Goal: Task Accomplishment & Management: Manage account settings

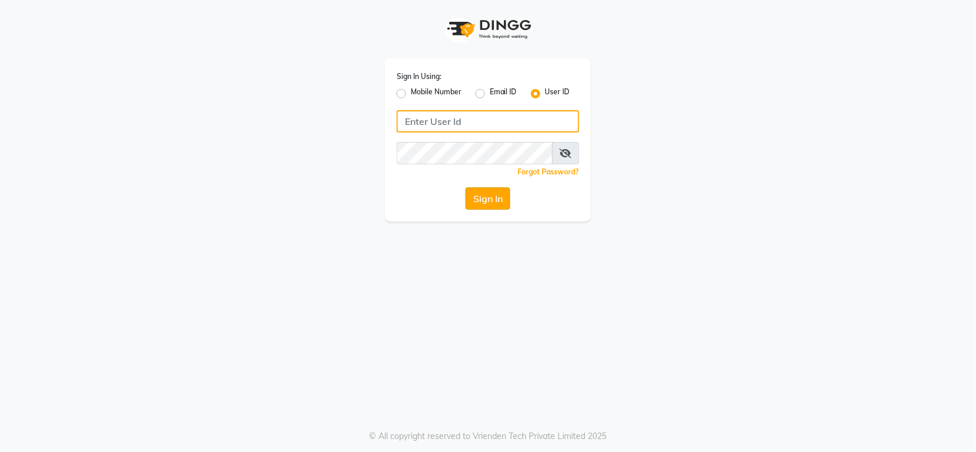
type input "groominggalore"
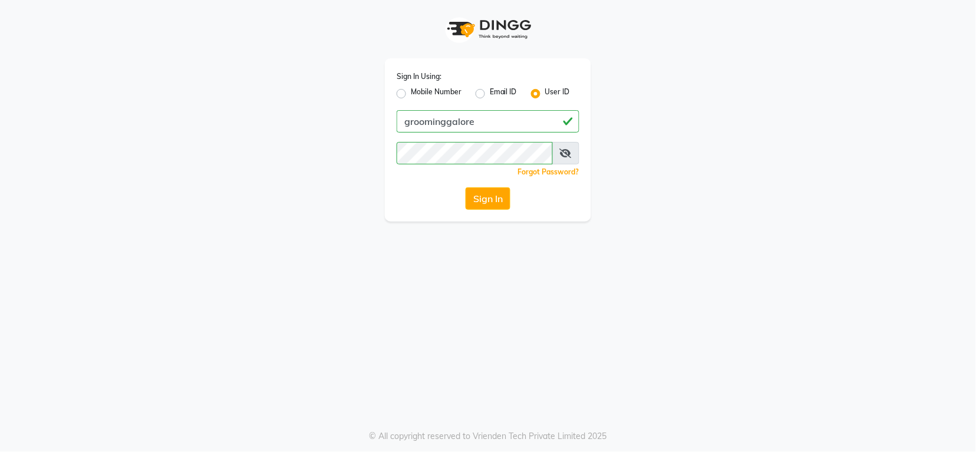
click at [482, 193] on button "Sign In" at bounding box center [487, 198] width 45 height 22
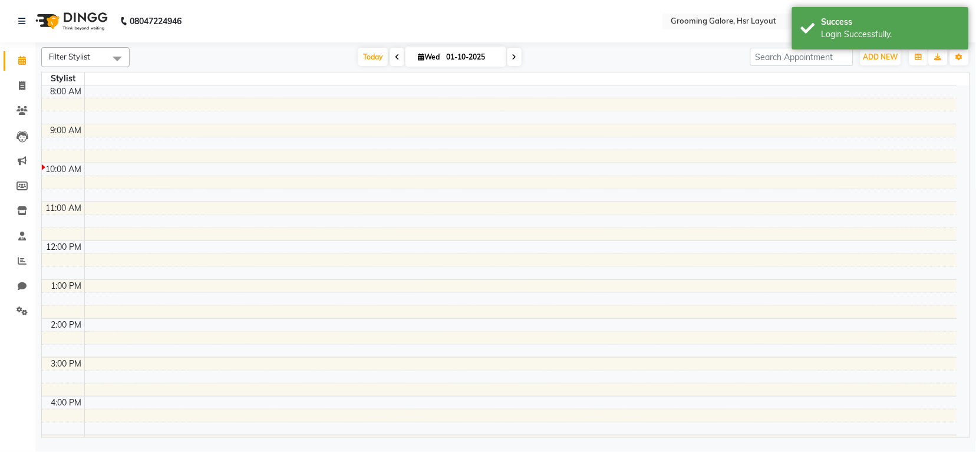
select select "en"
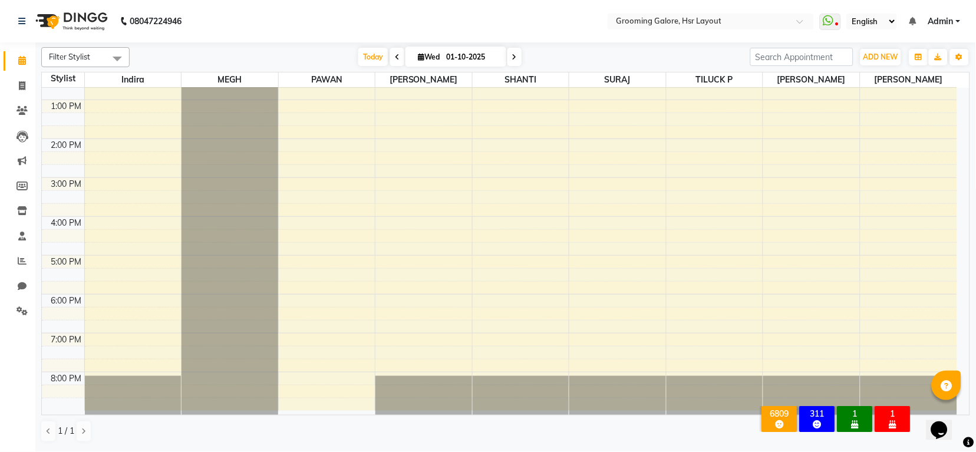
click at [395, 57] on icon at bounding box center [397, 57] width 5 height 7
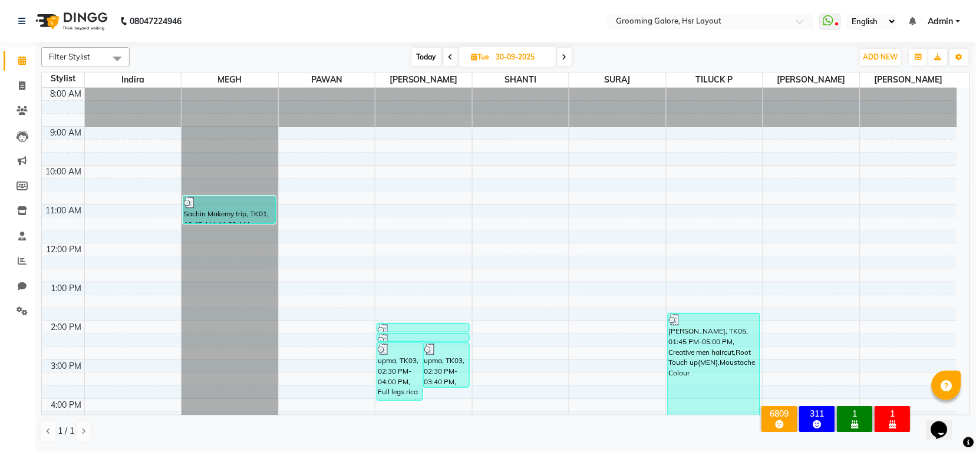
click at [566, 54] on icon at bounding box center [564, 57] width 5 height 7
type input "01-10-2025"
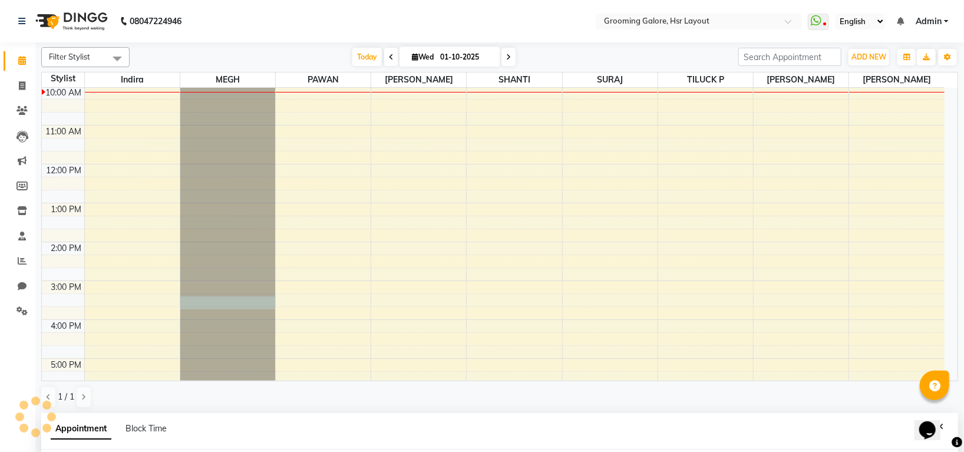
scroll to position [68, 0]
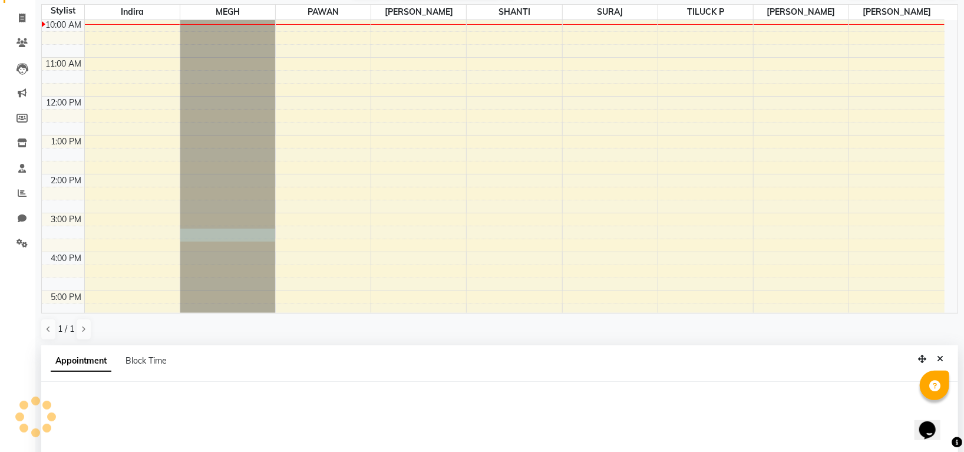
select select "45579"
select select "915"
select select "tentative"
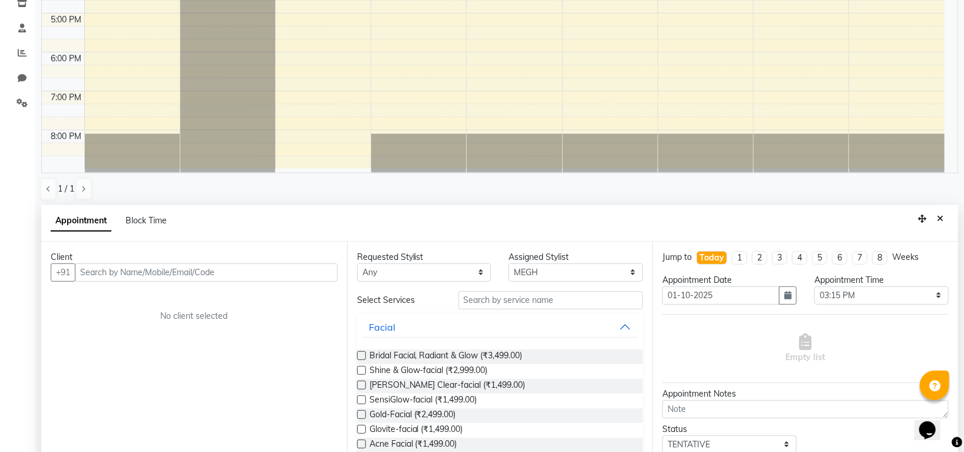
scroll to position [229, 0]
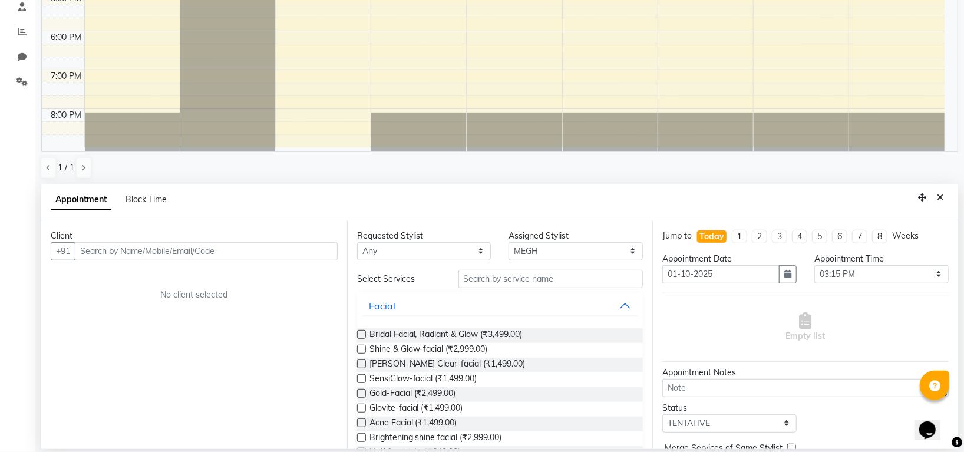
click at [167, 253] on input "text" at bounding box center [206, 251] width 263 height 18
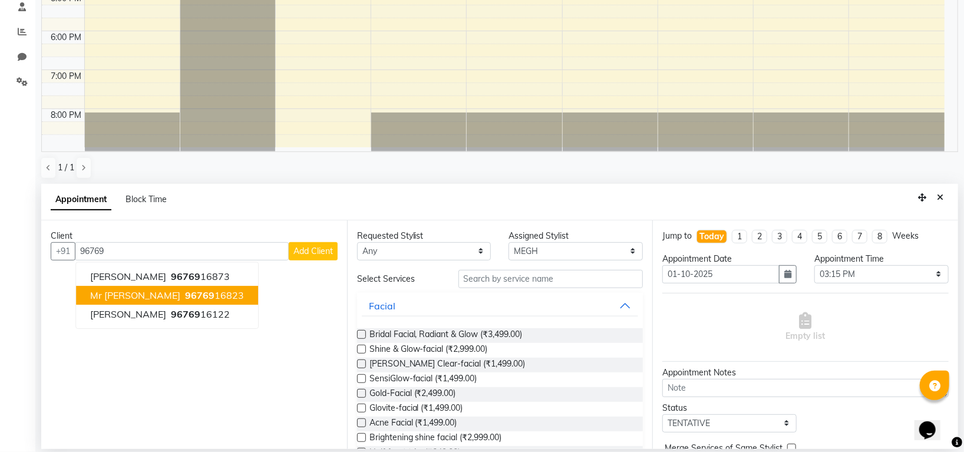
click at [183, 291] on ngb-highlight "96769 16823" at bounding box center [213, 295] width 61 height 12
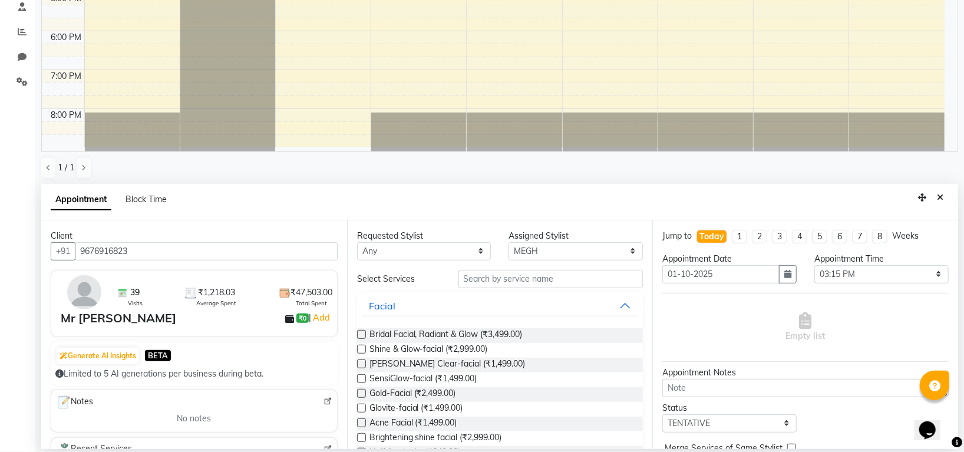
type input "9676916823"
click at [531, 284] on input "text" at bounding box center [550, 279] width 185 height 18
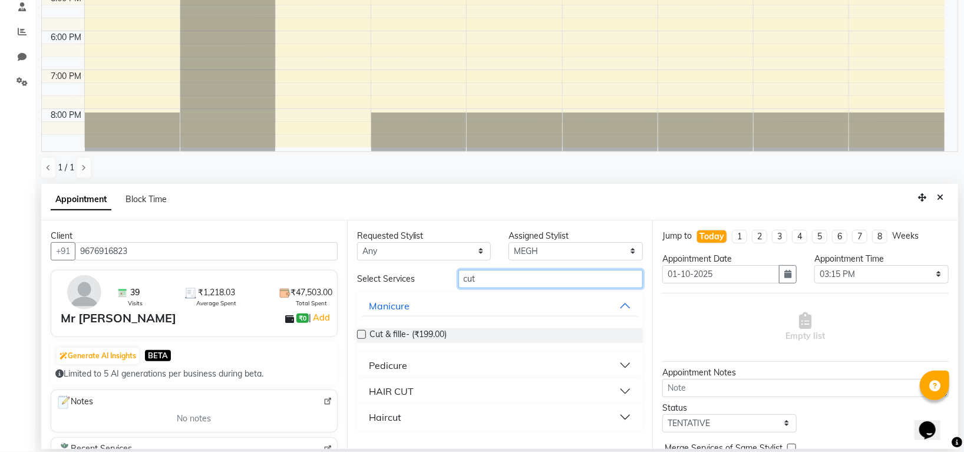
type input "cut"
click at [423, 391] on button "HAIR CUT" at bounding box center [500, 391] width 277 height 21
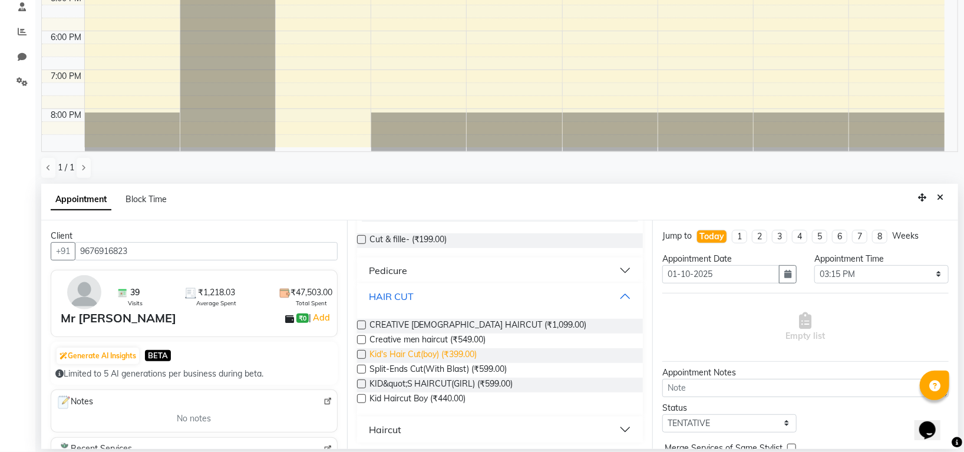
scroll to position [96, 0]
click at [363, 337] on label at bounding box center [361, 338] width 9 height 9
click at [363, 337] on input "checkbox" at bounding box center [361, 340] width 8 height 8
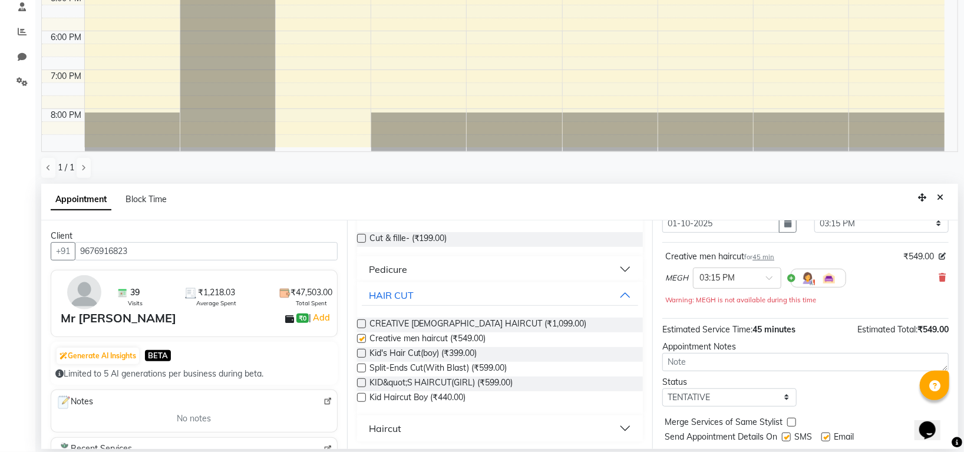
checkbox input "false"
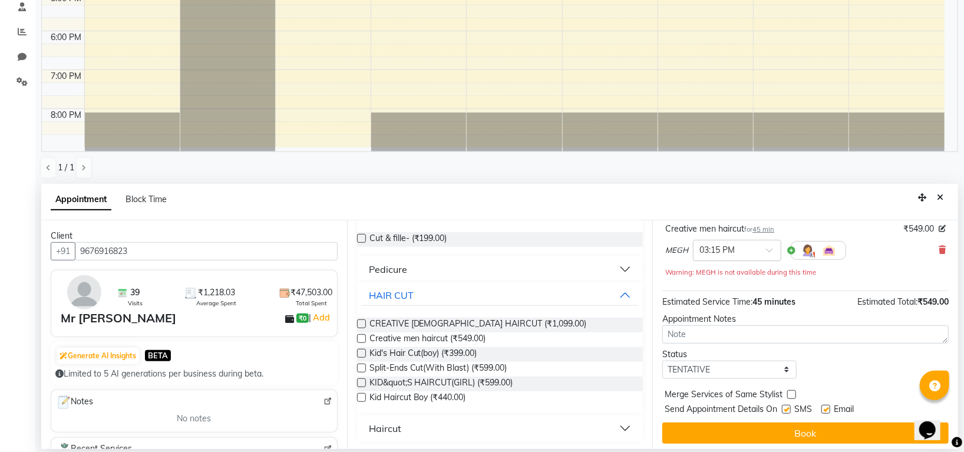
click at [752, 252] on div at bounding box center [736, 249] width 87 height 12
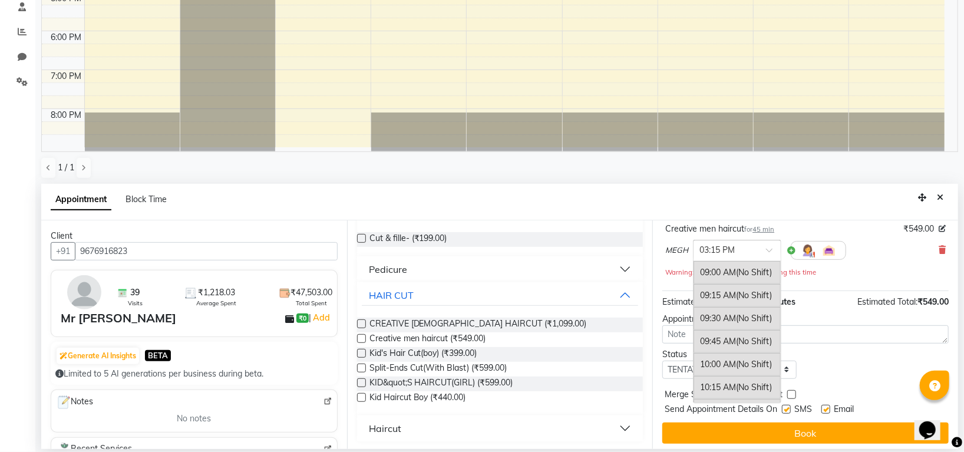
scroll to position [580, 0]
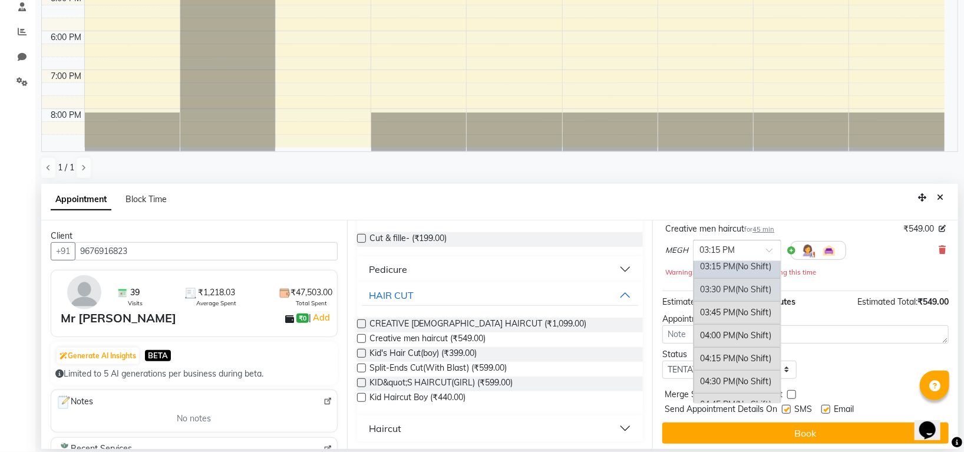
click at [728, 298] on div "03:30 PM (No Shift)" at bounding box center [736, 289] width 87 height 23
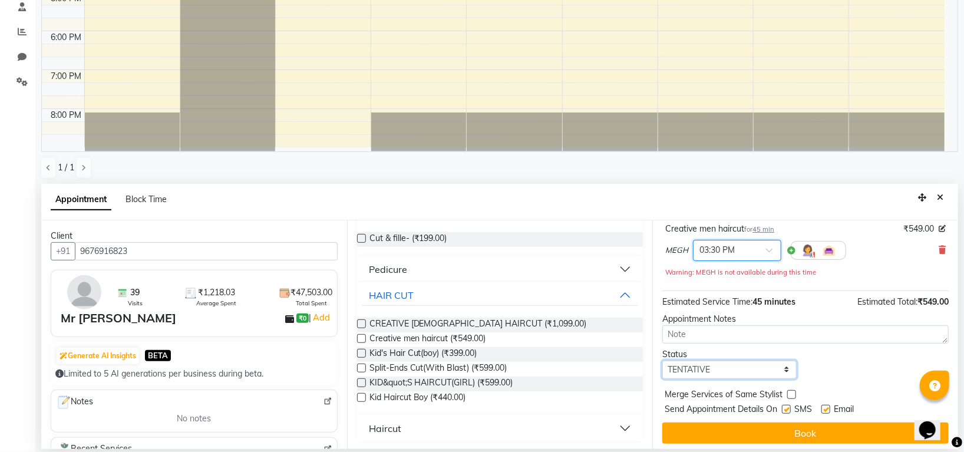
click at [736, 368] on select "Select TENTATIVE CONFIRM CHECK-IN UPCOMING" at bounding box center [729, 370] width 134 height 18
select select "confirm booking"
click at [662, 361] on select "Select TENTATIVE CONFIRM CHECK-IN UPCOMING" at bounding box center [729, 370] width 134 height 18
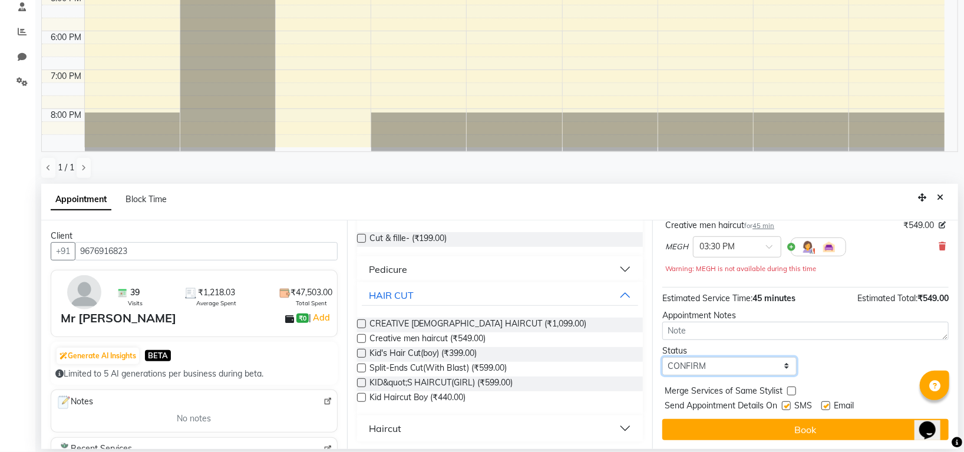
scroll to position [82, 0]
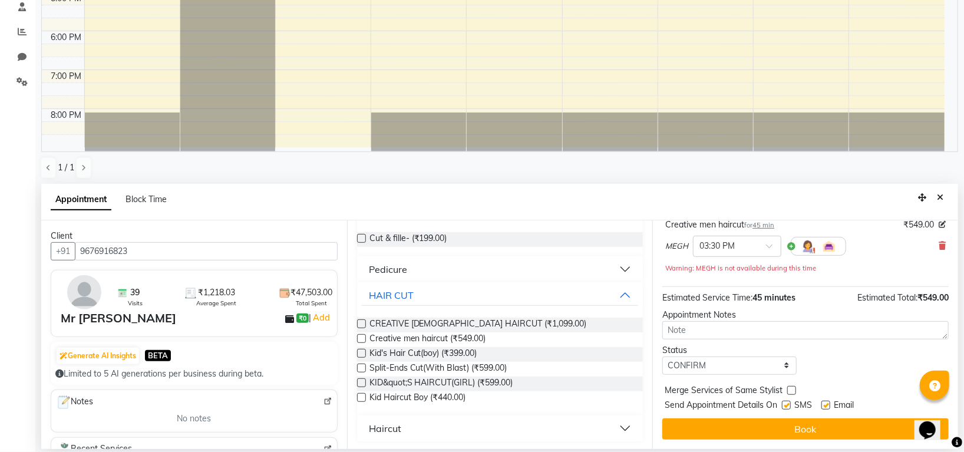
click at [741, 422] on button "Book" at bounding box center [805, 428] width 286 height 21
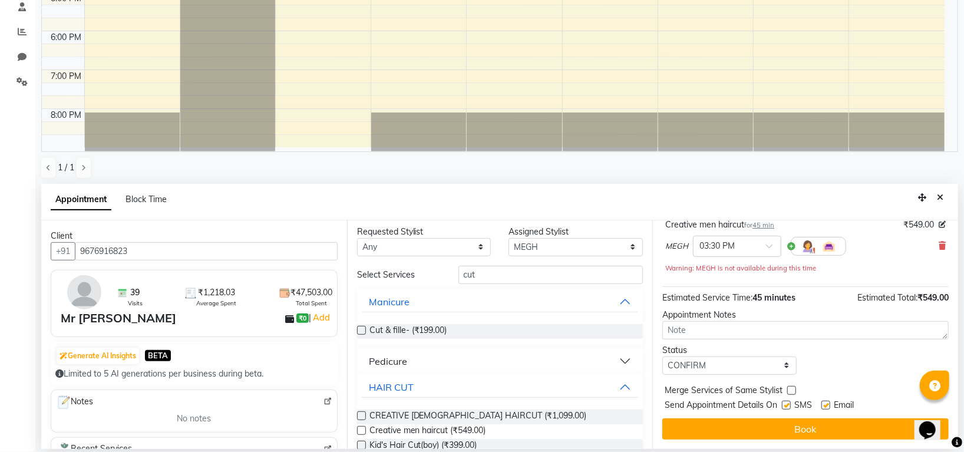
scroll to position [0, 0]
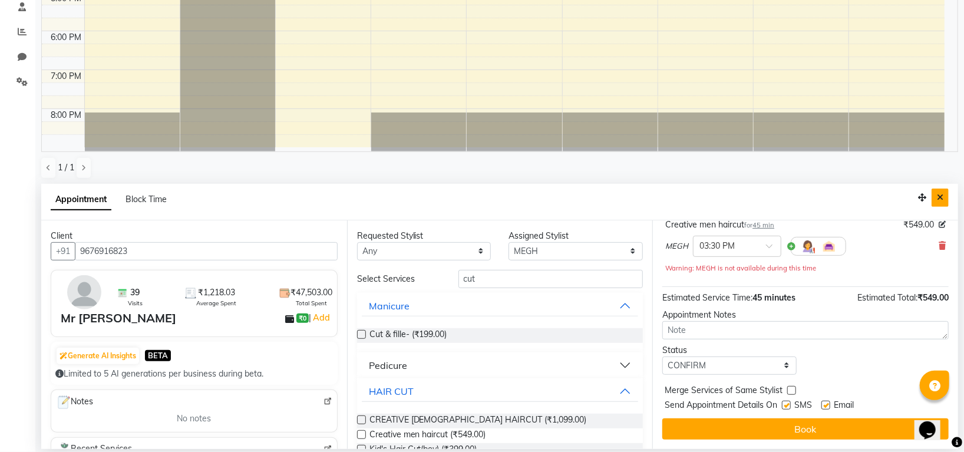
click at [945, 197] on button "Close" at bounding box center [939, 198] width 17 height 18
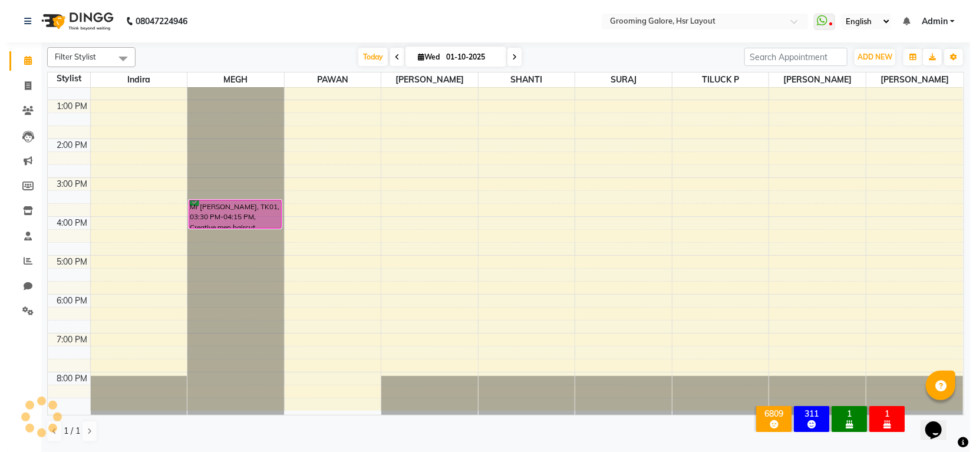
scroll to position [183, 0]
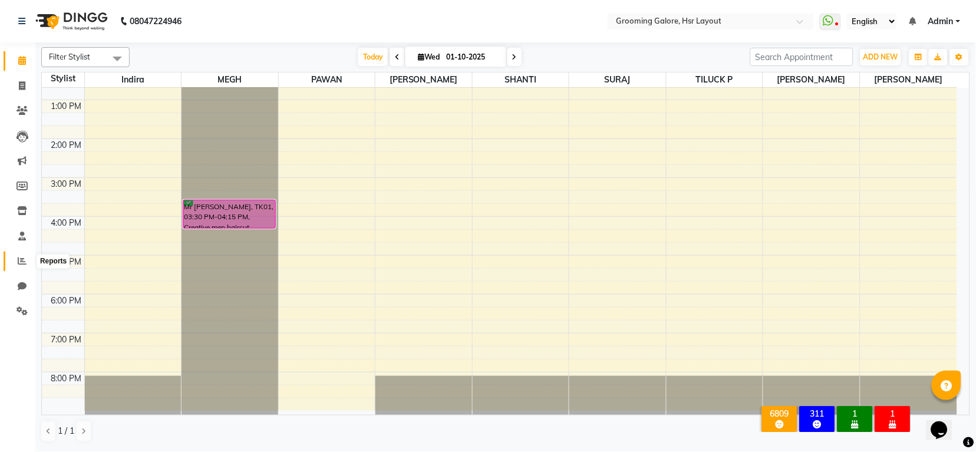
click at [24, 255] on span at bounding box center [22, 262] width 21 height 14
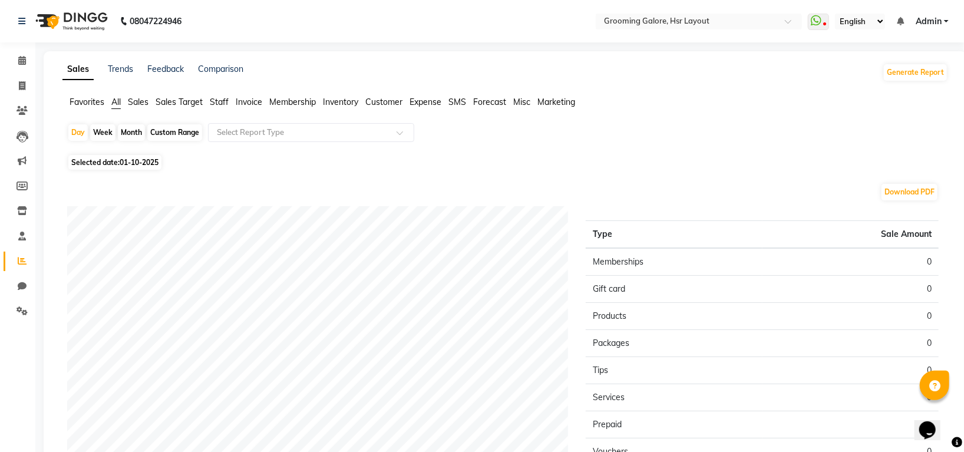
click at [115, 160] on span "Selected date: [DATE]" at bounding box center [114, 162] width 93 height 15
select select "10"
select select "2025"
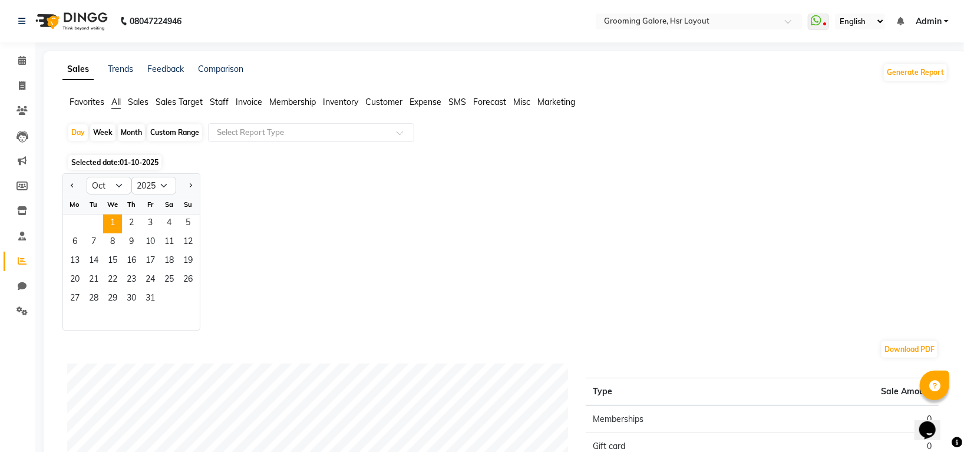
click at [89, 205] on div "Tu" at bounding box center [93, 204] width 19 height 19
click at [90, 204] on div "Tu" at bounding box center [93, 204] width 19 height 19
click at [117, 189] on select "Jan Feb Mar Apr May Jun [DATE] Aug Sep Oct Nov Dec" at bounding box center [109, 186] width 45 height 18
select select "9"
click at [87, 177] on select "Jan Feb Mar Apr May Jun [DATE] Aug Sep Oct Nov Dec" at bounding box center [109, 186] width 45 height 18
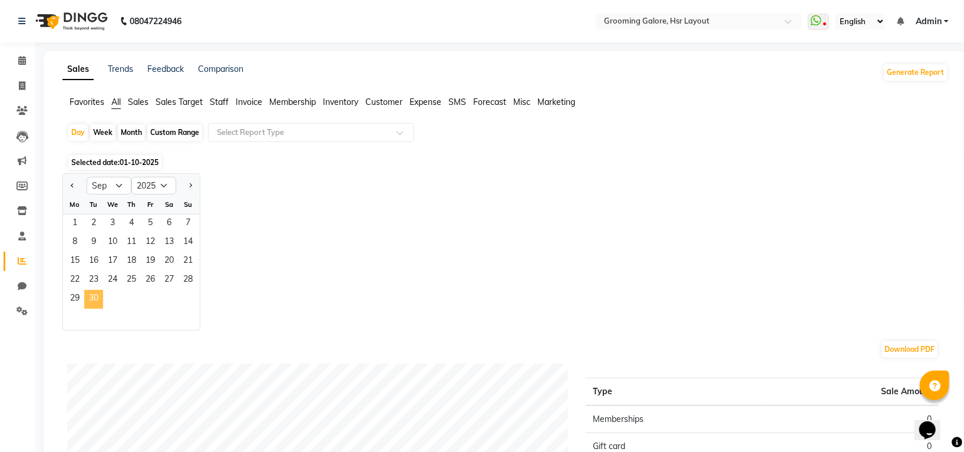
click at [88, 301] on span "30" at bounding box center [93, 299] width 19 height 19
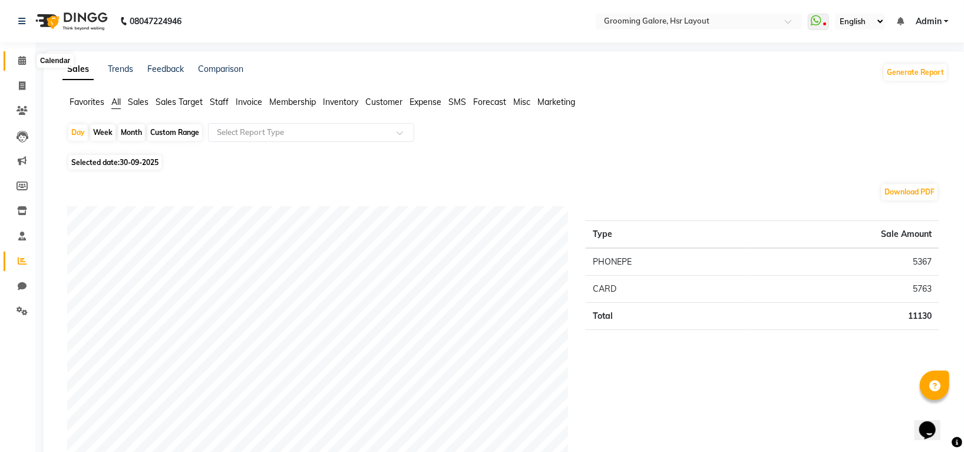
click at [15, 60] on span at bounding box center [22, 61] width 21 height 14
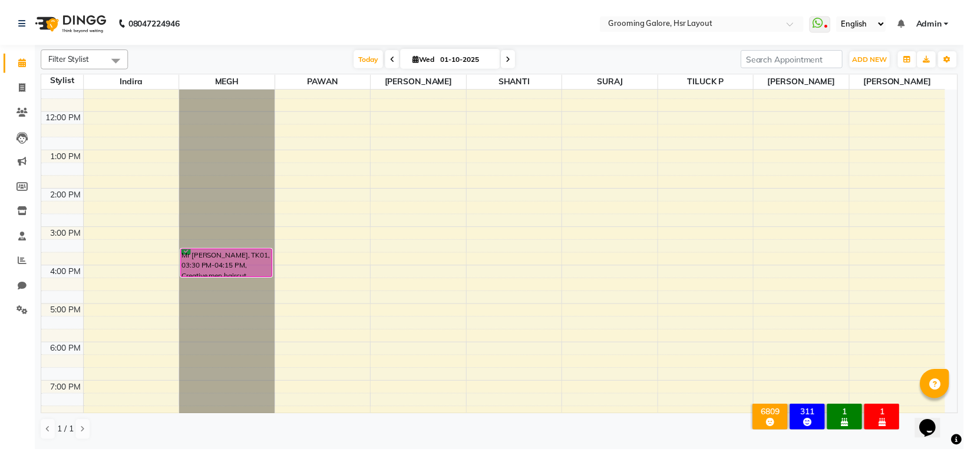
scroll to position [183, 0]
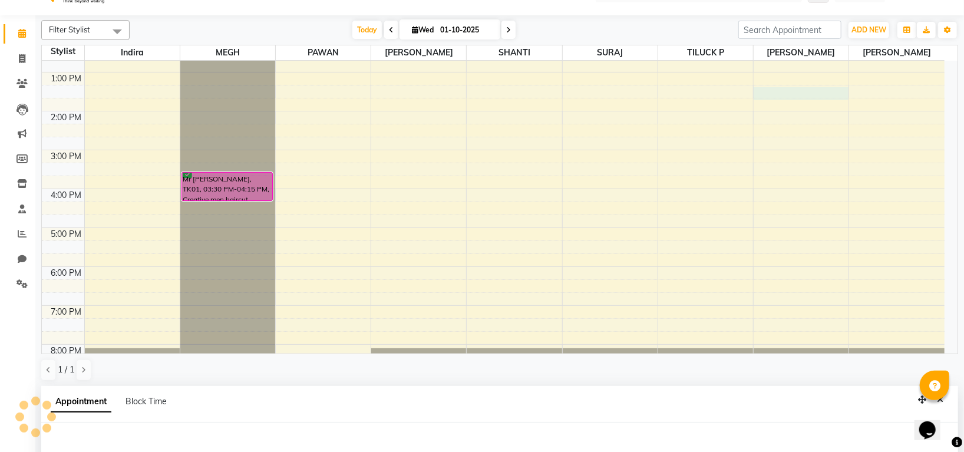
select select "87770"
select select "795"
select select "tentative"
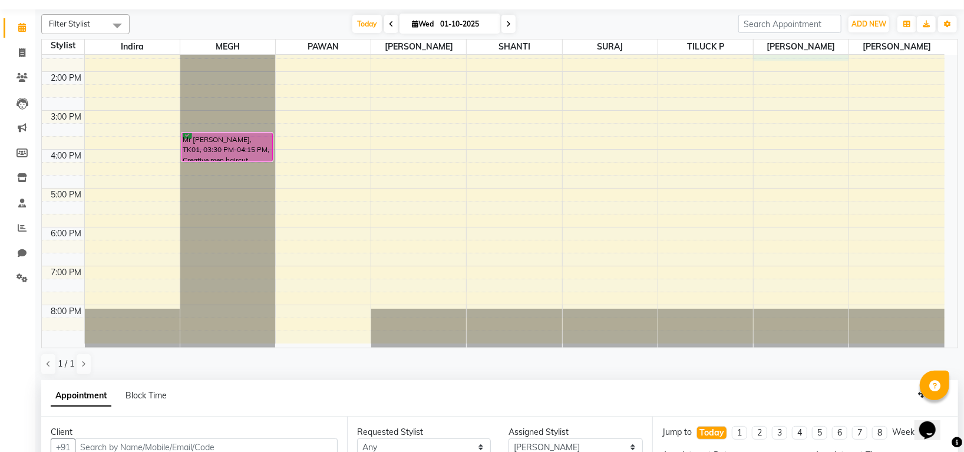
scroll to position [229, 0]
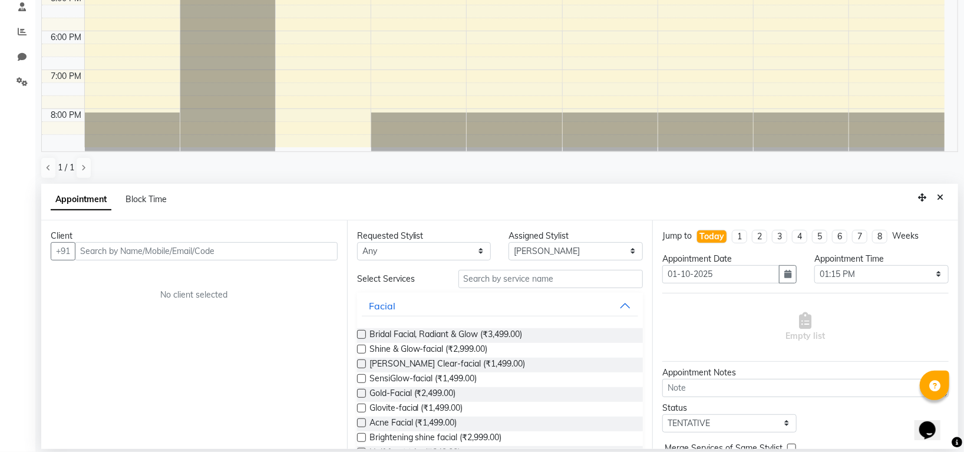
click at [197, 245] on input "text" at bounding box center [206, 251] width 263 height 18
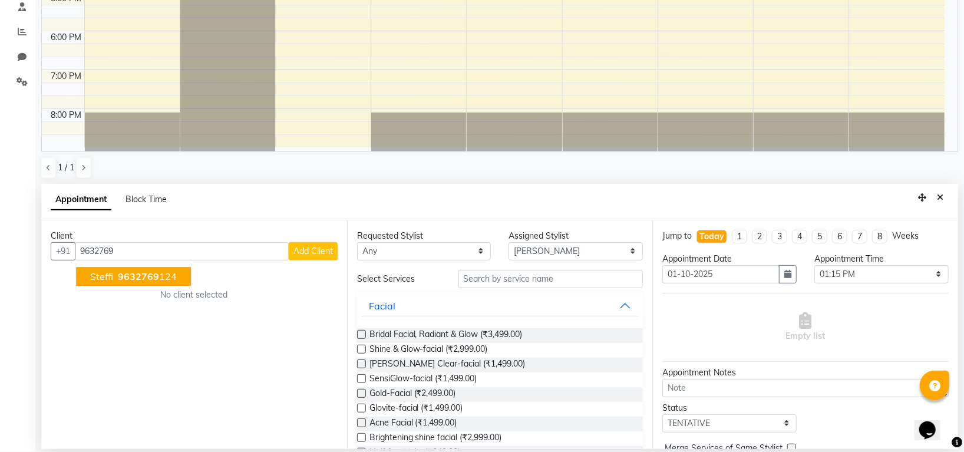
click at [147, 277] on span "9632769" at bounding box center [138, 276] width 41 height 12
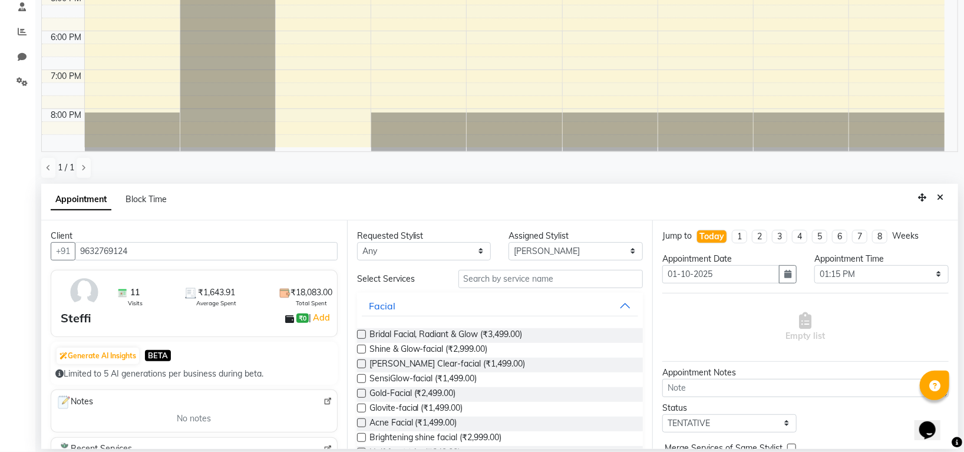
type input "9632769124"
click at [480, 279] on input "text" at bounding box center [550, 279] width 185 height 18
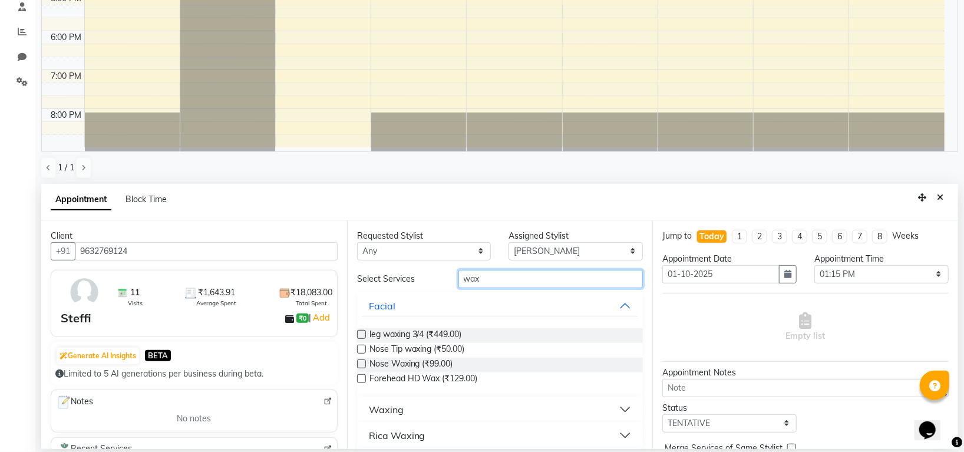
type input "wax"
click at [392, 411] on div "Waxing" at bounding box center [386, 409] width 35 height 14
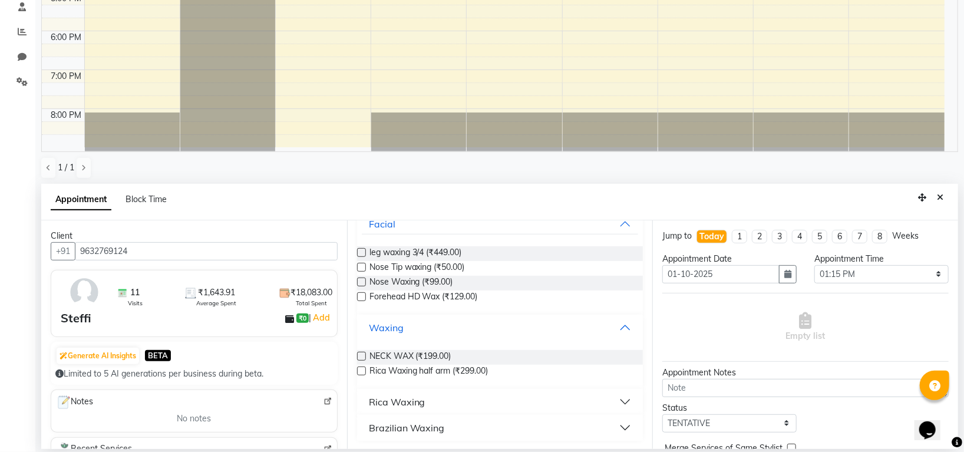
scroll to position [82, 0]
click at [378, 395] on div "Rica Waxing" at bounding box center [397, 401] width 57 height 14
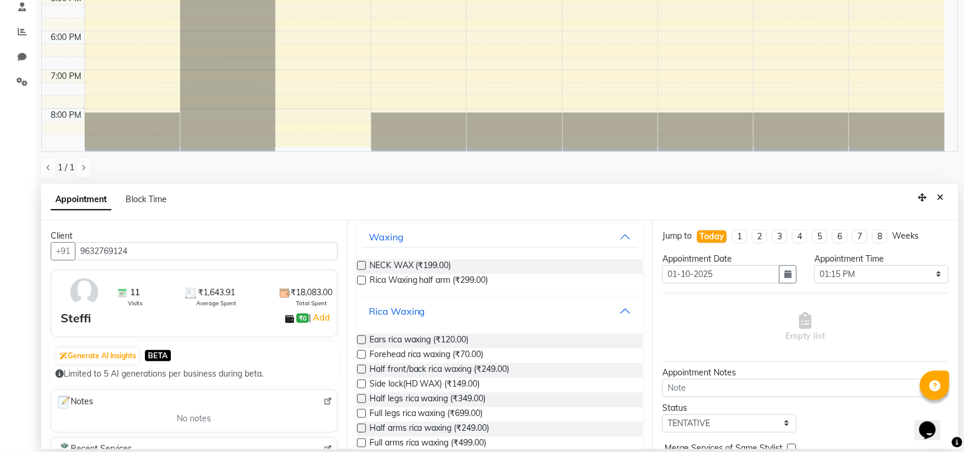
scroll to position [240, 0]
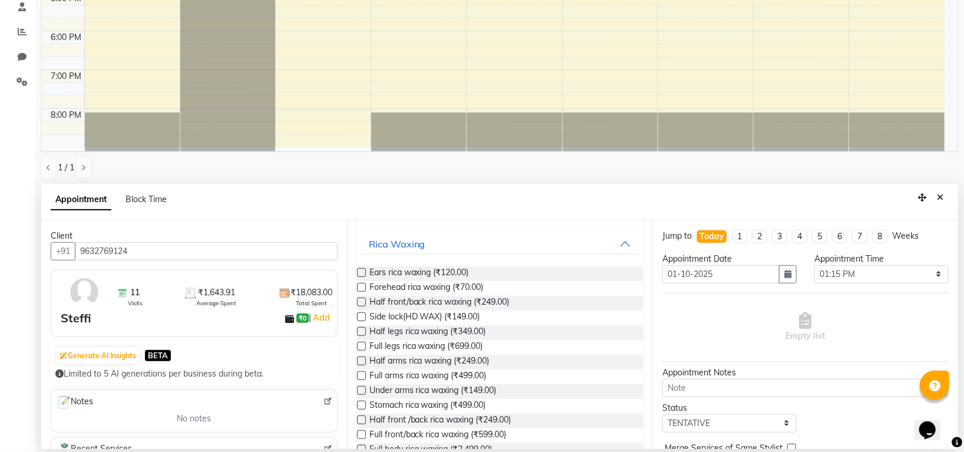
click at [362, 374] on label at bounding box center [361, 375] width 9 height 9
click at [362, 374] on input "checkbox" at bounding box center [361, 377] width 8 height 8
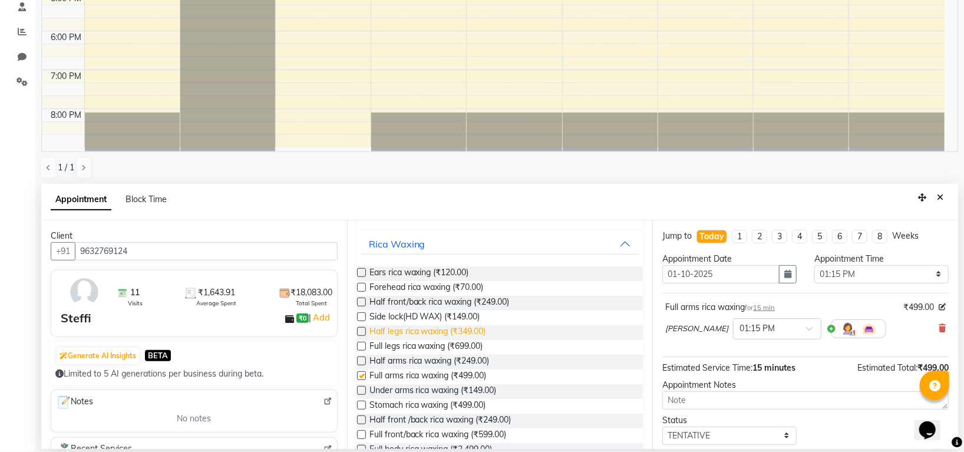
scroll to position [4, 0]
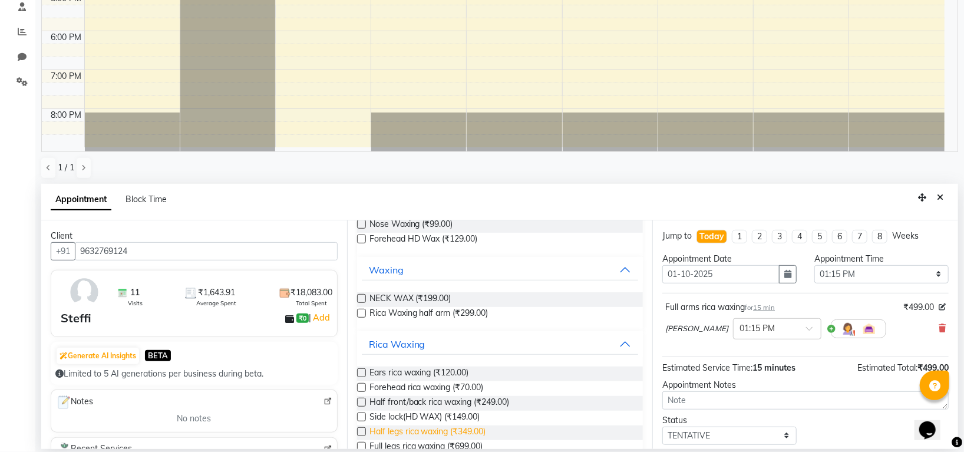
checkbox input "false"
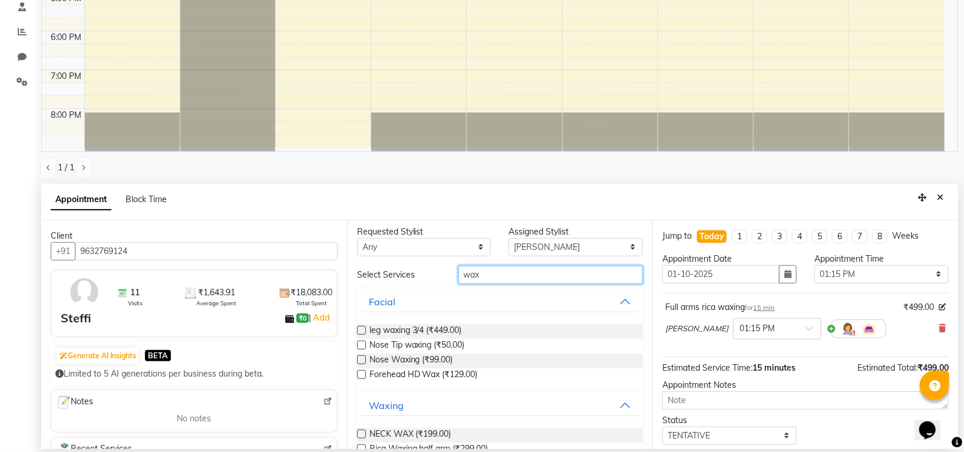
click at [487, 277] on input "wax" at bounding box center [550, 275] width 185 height 18
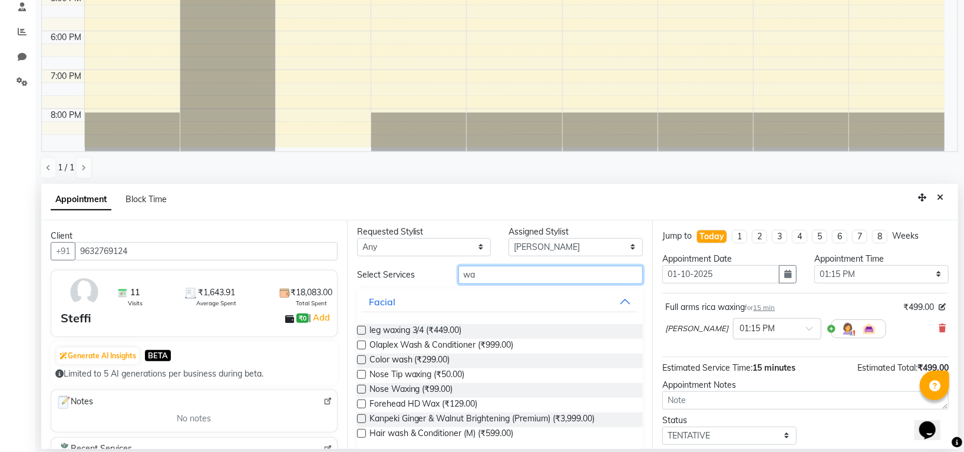
type input "w"
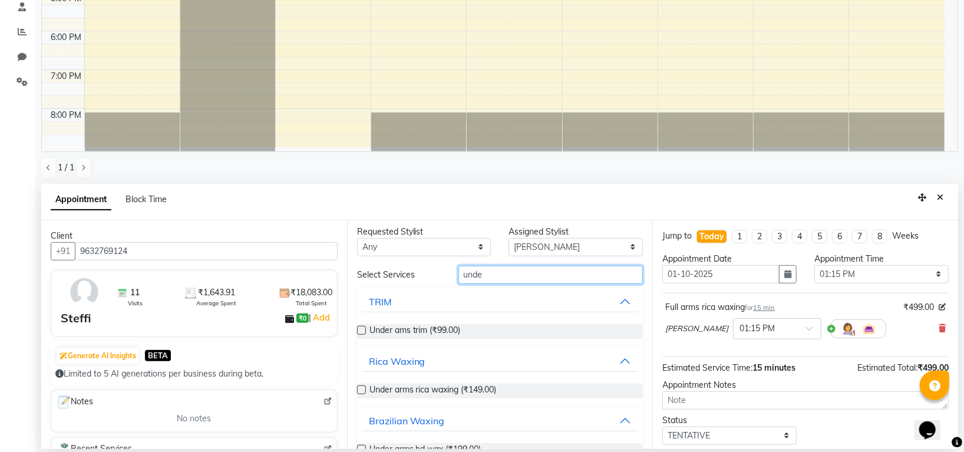
type input "unde"
click at [362, 387] on label at bounding box center [361, 389] width 9 height 9
click at [362, 387] on input "checkbox" at bounding box center [361, 391] width 8 height 8
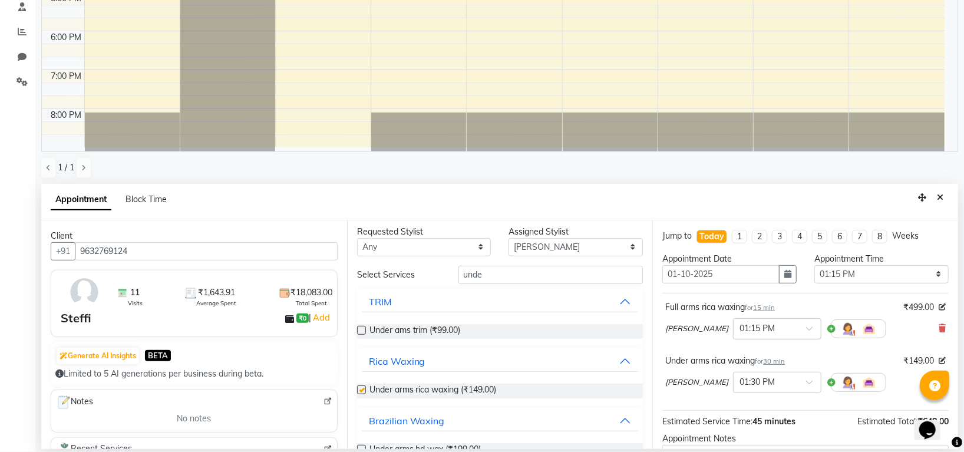
checkbox input "false"
click at [760, 323] on div at bounding box center [776, 328] width 87 height 12
click at [735, 369] on div "01:30 PM" at bounding box center [776, 373] width 87 height 22
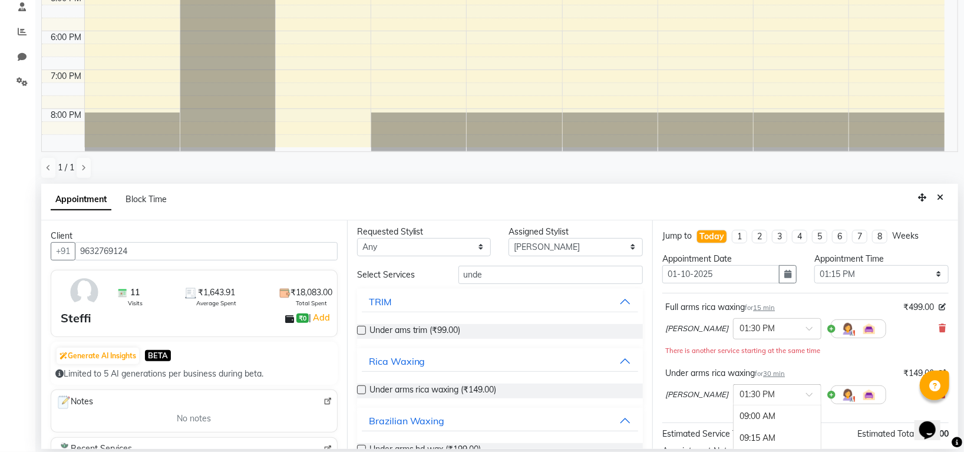
click at [761, 394] on div at bounding box center [776, 394] width 87 height 12
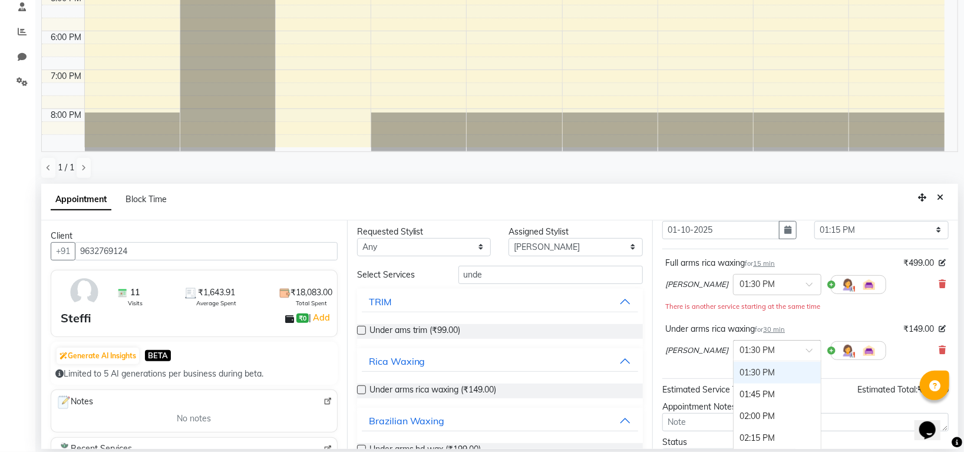
scroll to position [78, 0]
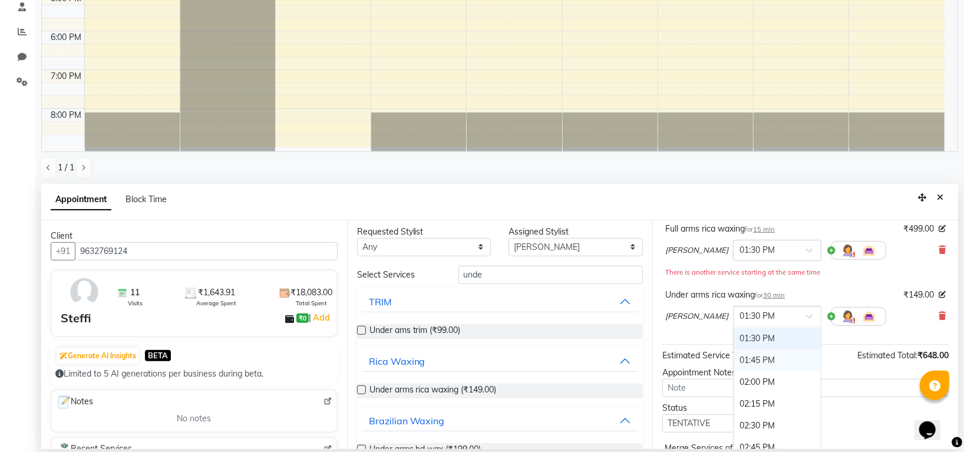
click at [741, 363] on div "01:45 PM" at bounding box center [776, 360] width 87 height 22
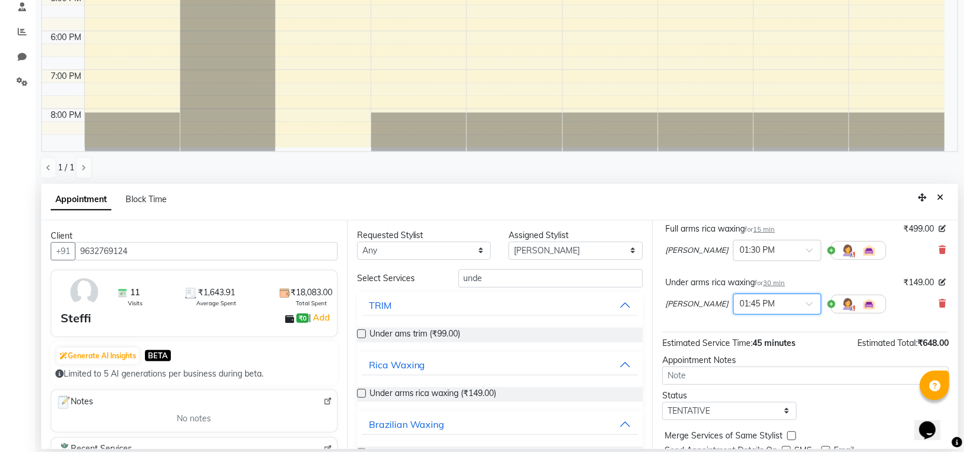
scroll to position [0, 0]
click at [524, 279] on input "unde" at bounding box center [550, 279] width 185 height 18
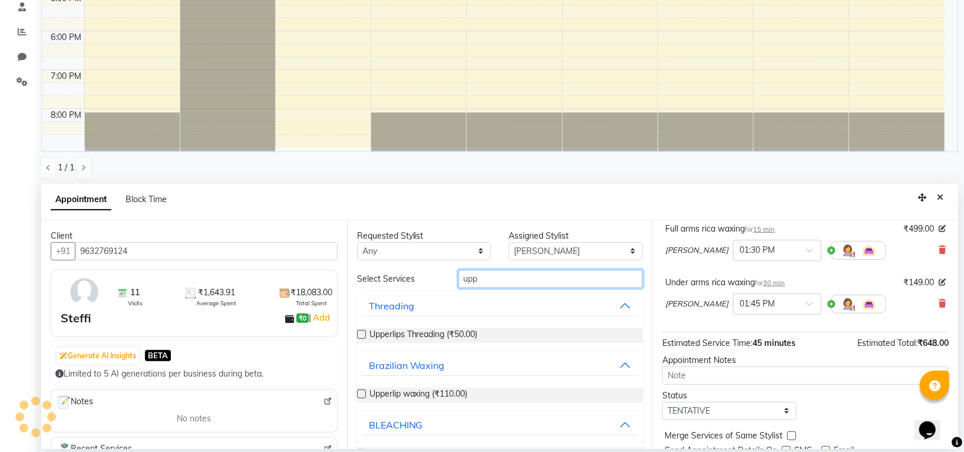
type input "upp"
click at [359, 333] on label at bounding box center [361, 334] width 9 height 9
click at [359, 333] on input "checkbox" at bounding box center [361, 336] width 8 height 8
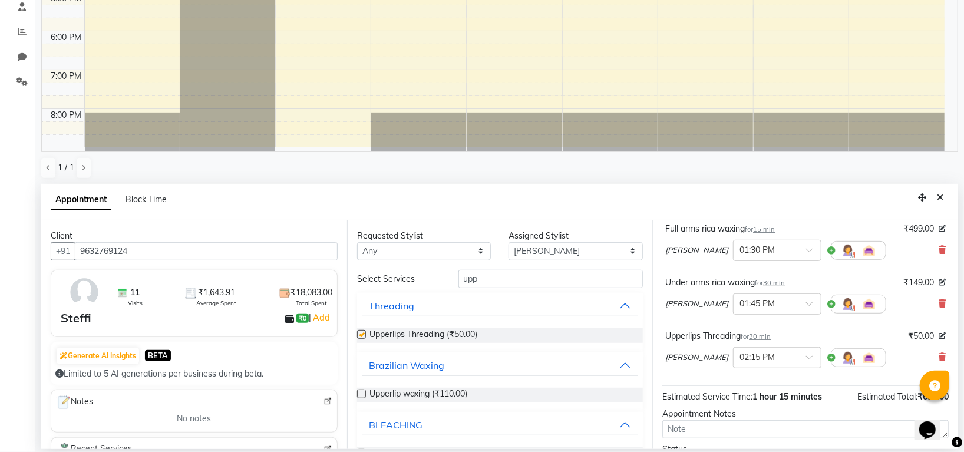
checkbox input "false"
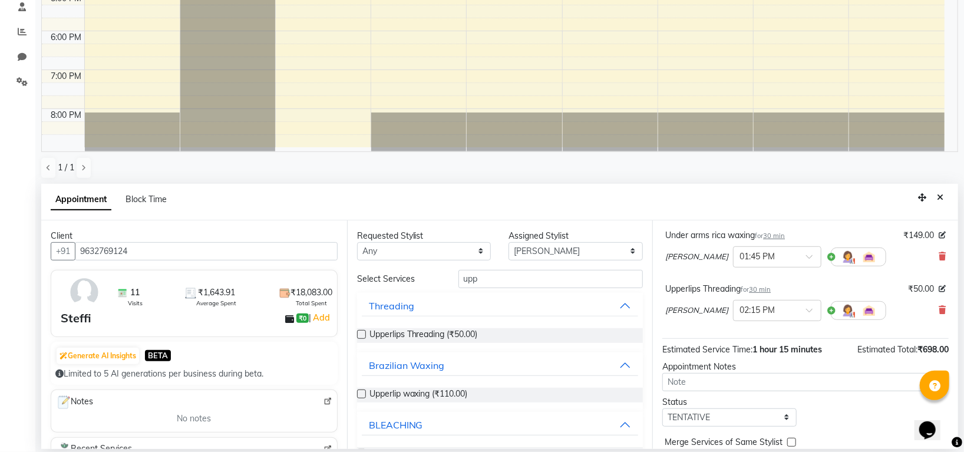
scroll to position [177, 0]
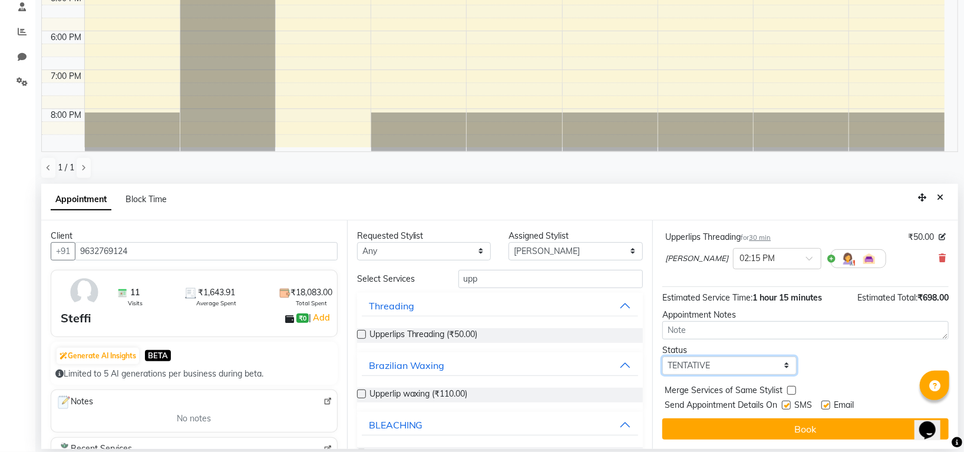
click at [726, 371] on select "Select TENTATIVE CONFIRM CHECK-IN UPCOMING" at bounding box center [729, 365] width 134 height 18
select select "confirm booking"
click at [662, 356] on select "Select TENTATIVE CONFIRM CHECK-IN UPCOMING" at bounding box center [729, 365] width 134 height 18
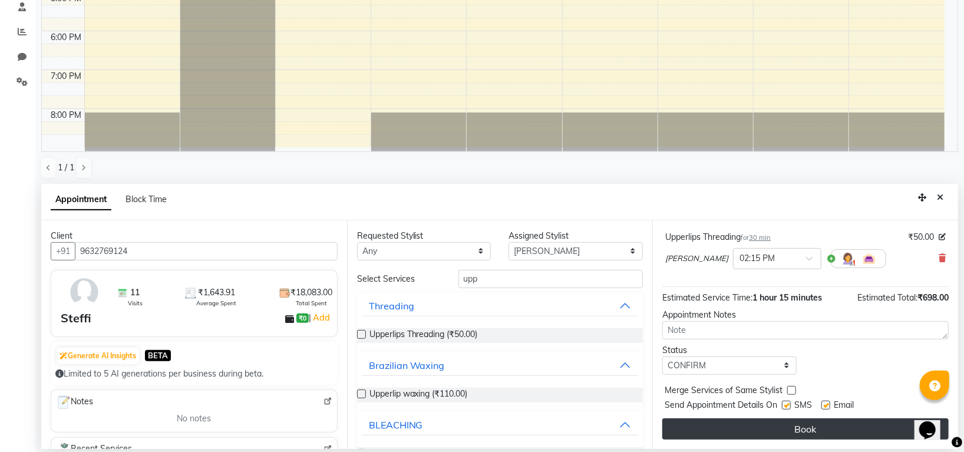
click at [786, 434] on button "Book" at bounding box center [805, 428] width 286 height 21
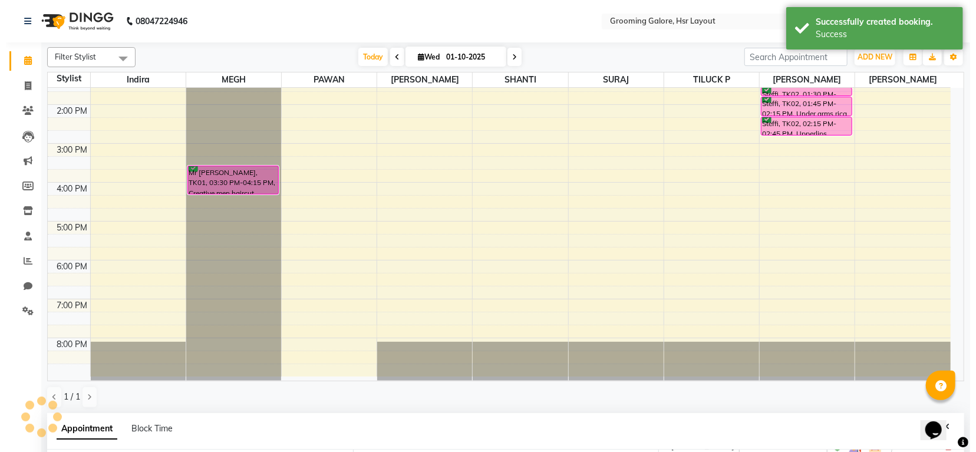
scroll to position [190, 0]
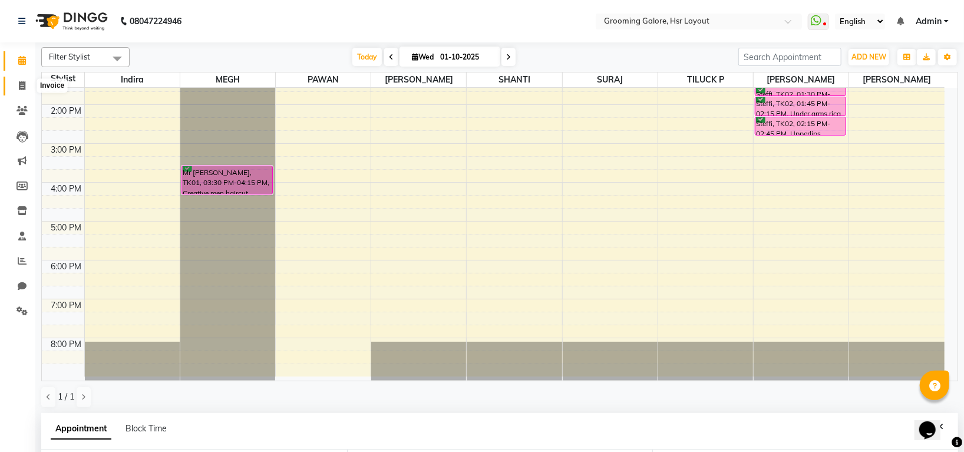
click at [21, 88] on icon at bounding box center [22, 85] width 6 height 9
select select "service"
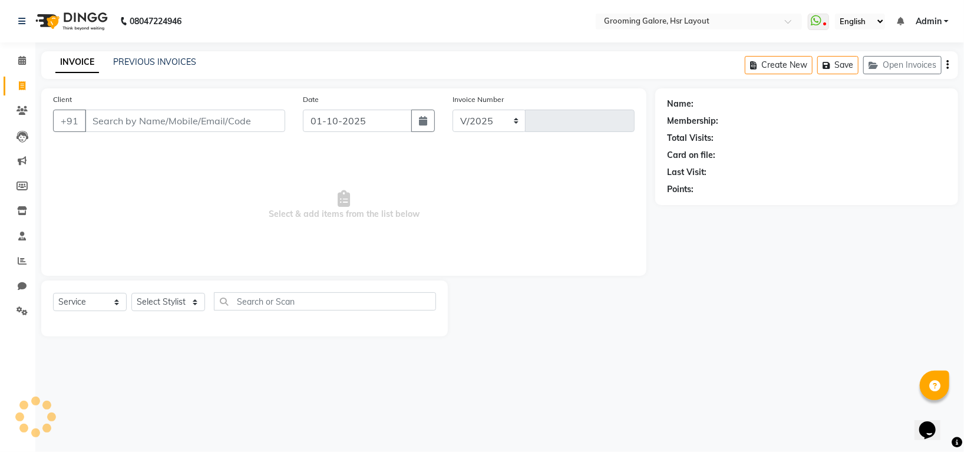
select select "6168"
type input "2539"
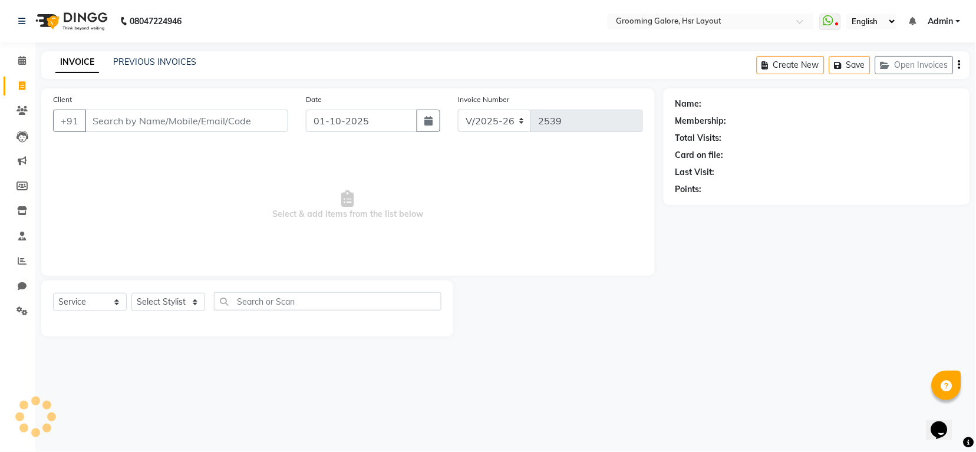
click at [170, 133] on div "Client +91" at bounding box center [170, 117] width 253 height 48
select select "P"
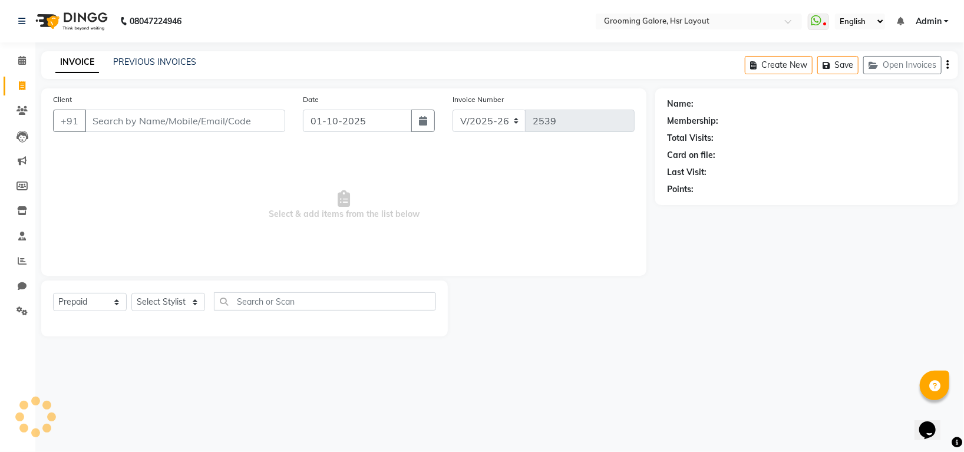
select select "45583"
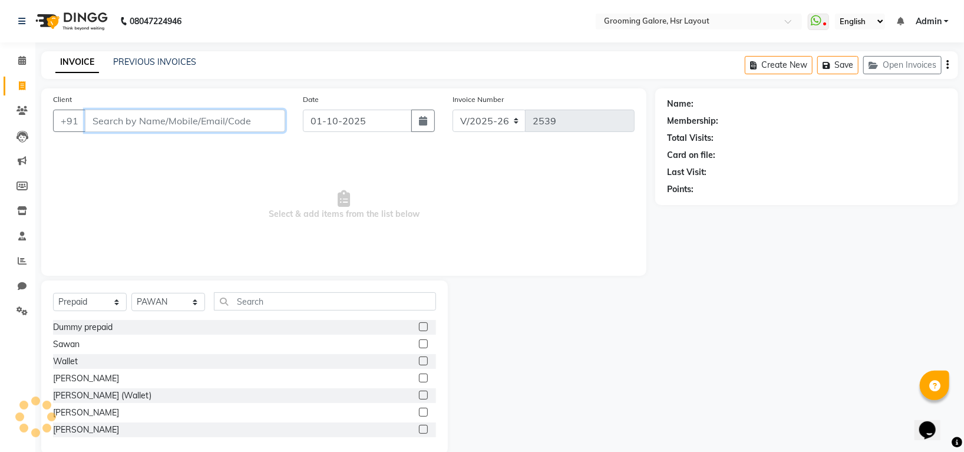
click at [173, 126] on input "Client" at bounding box center [185, 121] width 200 height 22
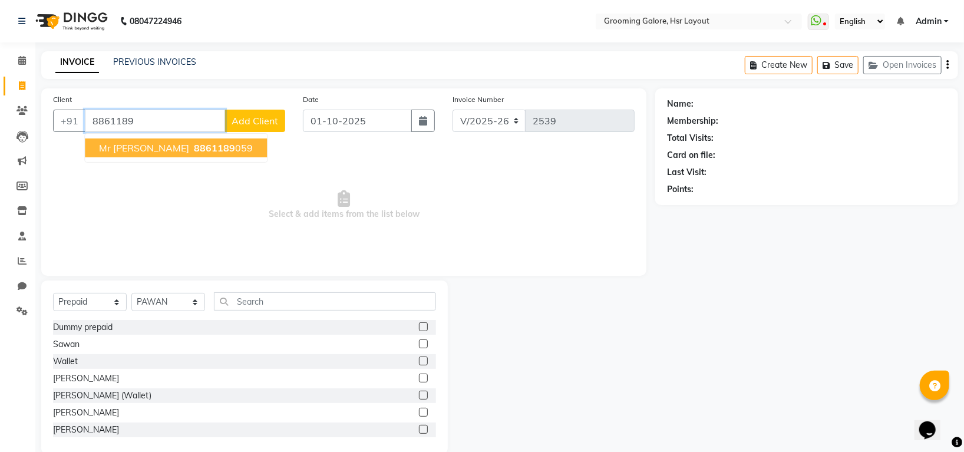
click at [194, 143] on span "8861189" at bounding box center [214, 148] width 41 height 12
type input "8861189059"
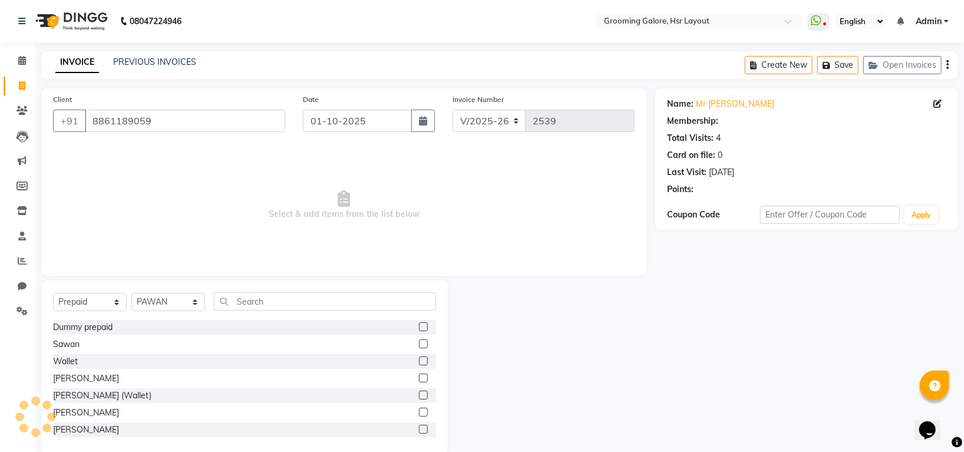
select select "1: Object"
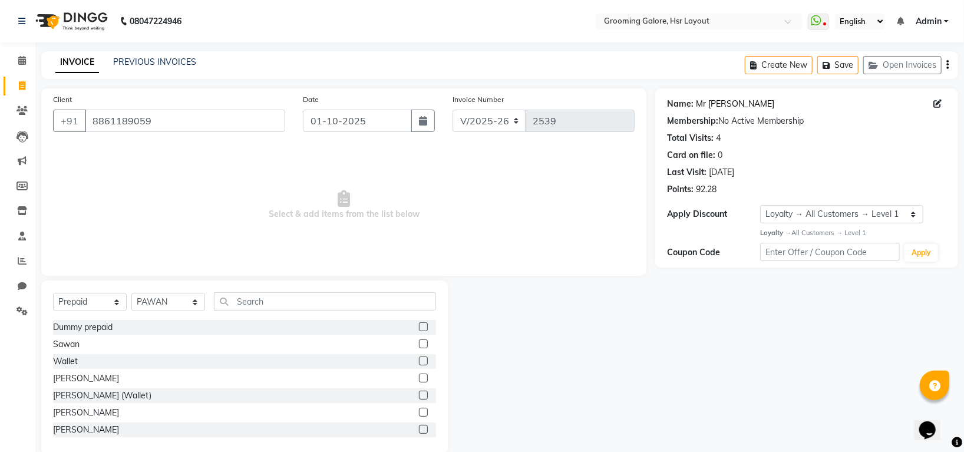
click at [706, 103] on link "Mr [PERSON_NAME]" at bounding box center [735, 104] width 78 height 12
drag, startPoint x: 93, startPoint y: 121, endPoint x: 161, endPoint y: 128, distance: 68.1
click at [161, 128] on input "8861189059" at bounding box center [185, 121] width 200 height 22
click at [23, 61] on icon at bounding box center [22, 60] width 8 height 9
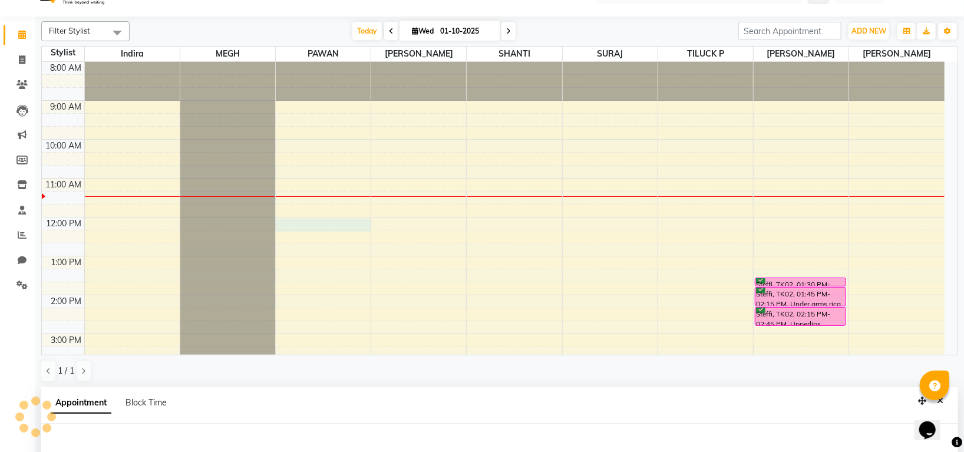
select select "45583"
select select "720"
select select "tentative"
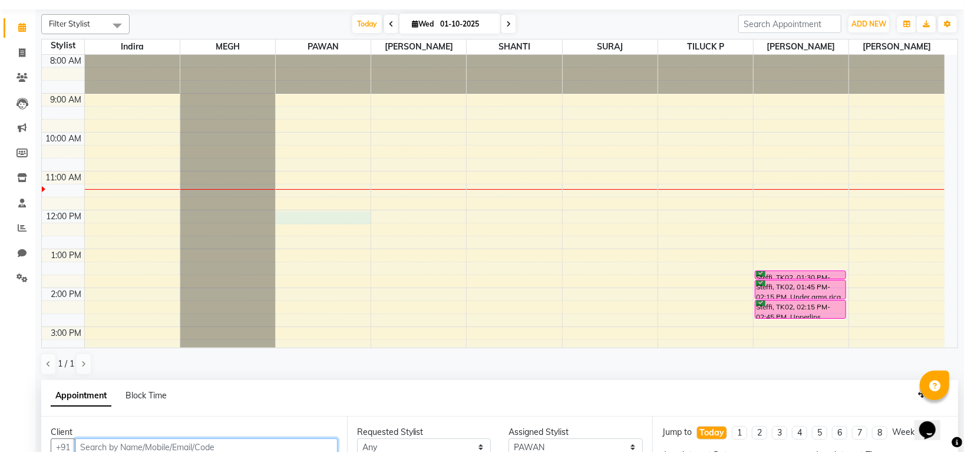
scroll to position [229, 0]
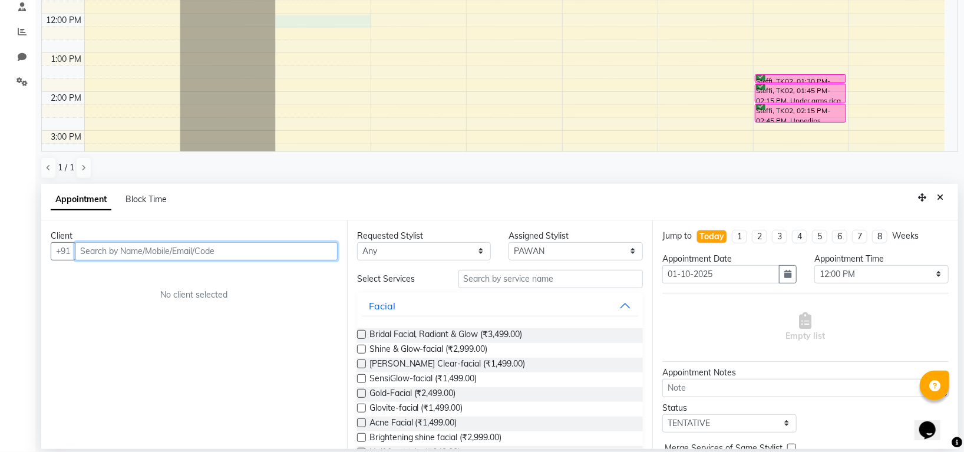
click at [196, 252] on input "text" at bounding box center [206, 251] width 263 height 18
paste input "8861189059"
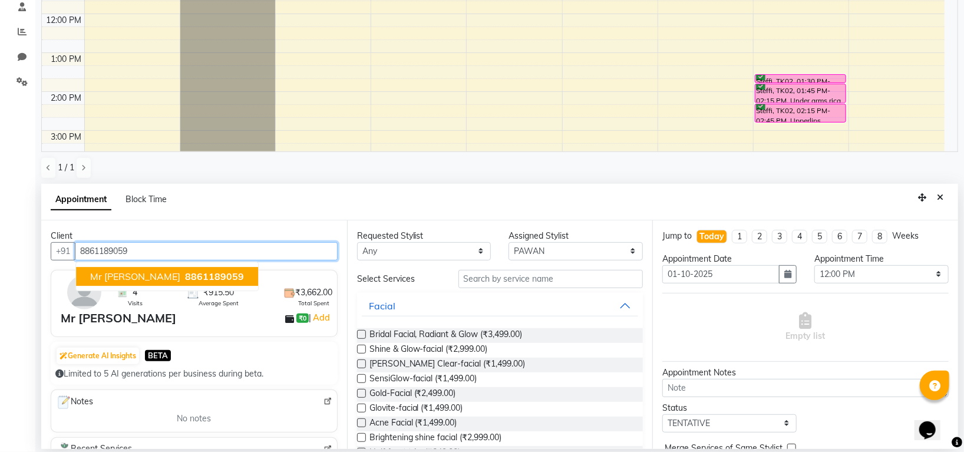
type input "8861189059"
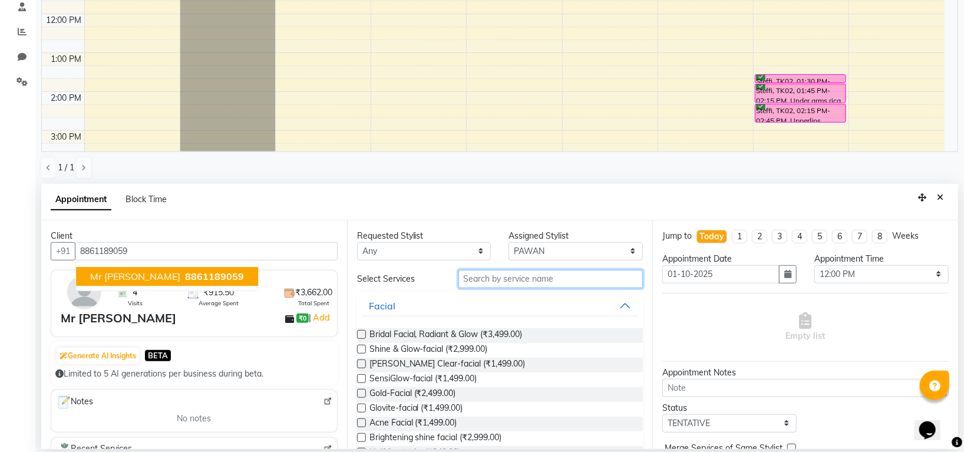
click at [541, 284] on input "text" at bounding box center [550, 279] width 185 height 18
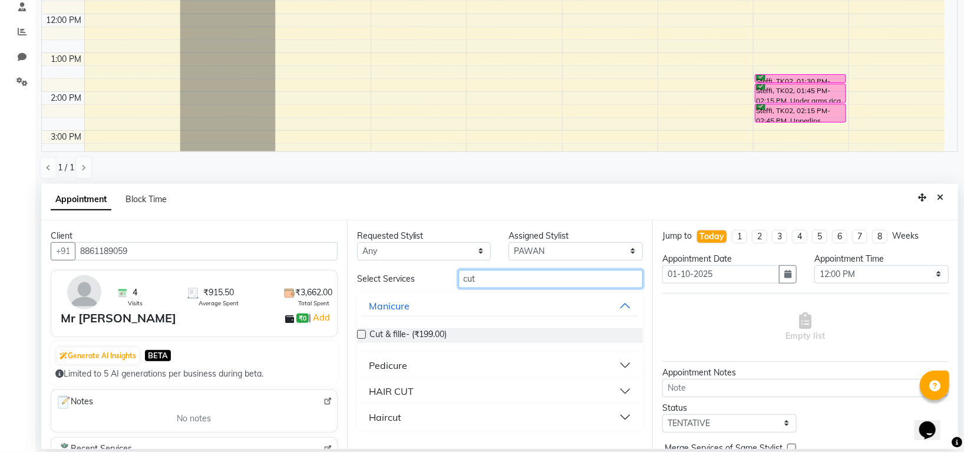
type input "cut"
click at [440, 377] on div "Pedicure" at bounding box center [500, 365] width 286 height 26
click at [438, 384] on button "HAIR CUT" at bounding box center [500, 391] width 277 height 21
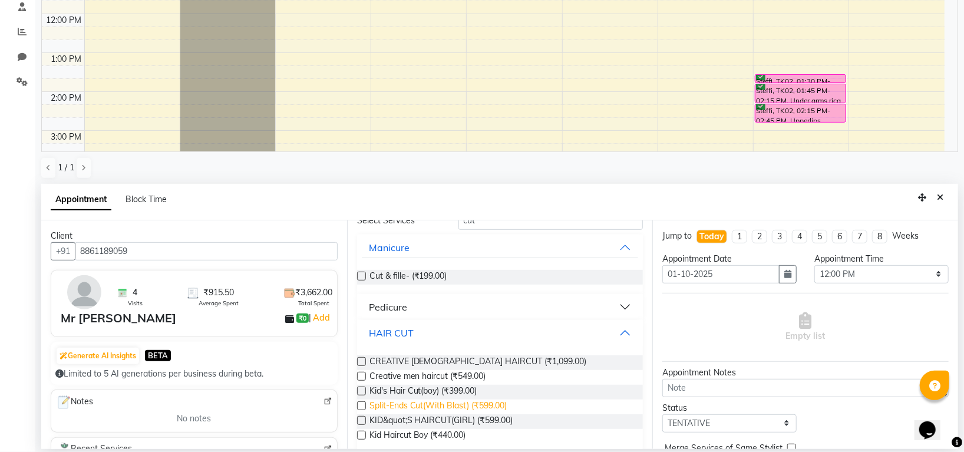
scroll to position [78, 0]
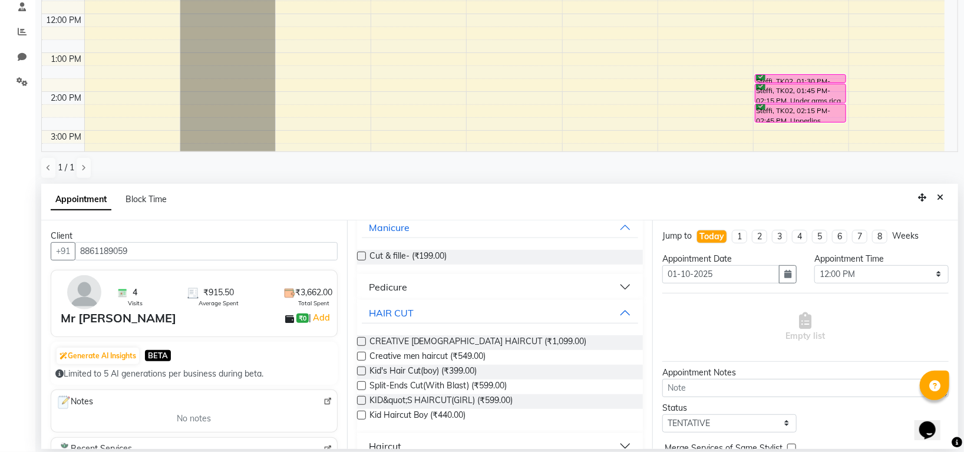
click at [359, 356] on label at bounding box center [361, 356] width 9 height 9
click at [359, 356] on input "checkbox" at bounding box center [361, 357] width 8 height 8
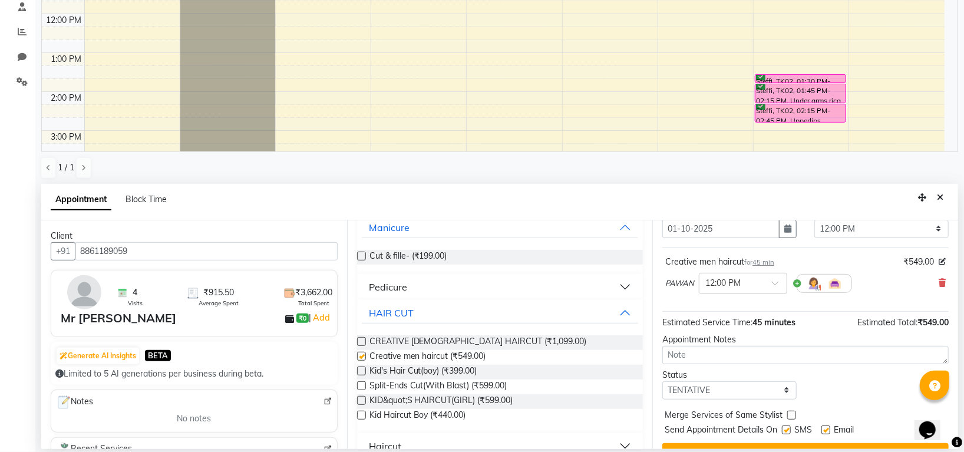
scroll to position [70, 0]
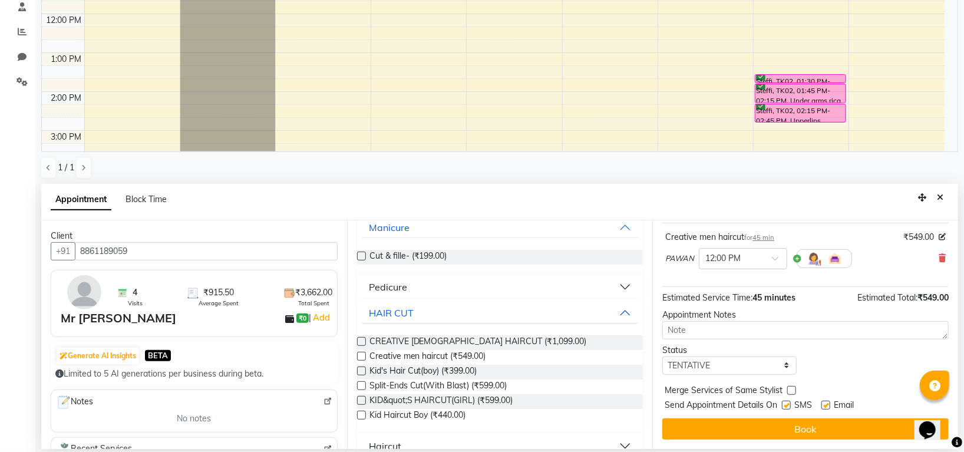
checkbox input "false"
click at [695, 361] on select "Select TENTATIVE CONFIRM CHECK-IN UPCOMING" at bounding box center [729, 365] width 134 height 18
click at [700, 370] on select "Select TENTATIVE CONFIRM CHECK-IN UPCOMING" at bounding box center [729, 365] width 134 height 18
select select "confirm booking"
click at [662, 356] on select "Select TENTATIVE CONFIRM CHECK-IN UPCOMING" at bounding box center [729, 365] width 134 height 18
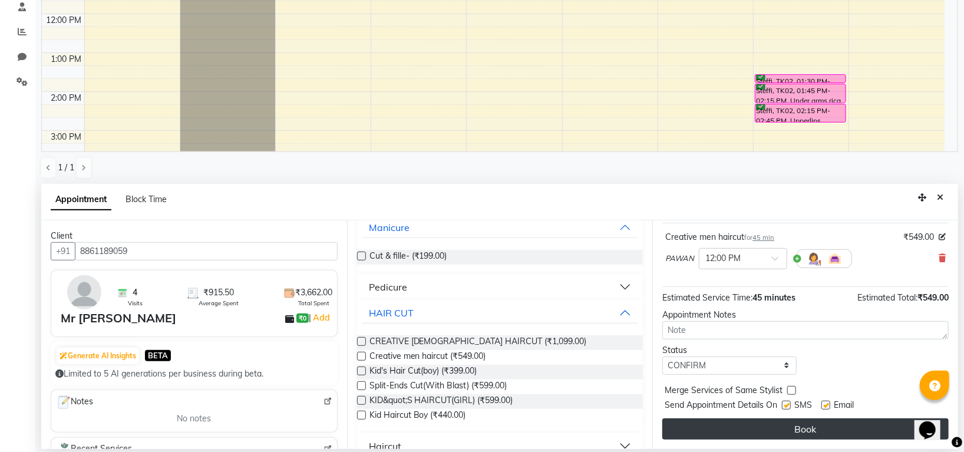
click at [739, 435] on button "Book" at bounding box center [805, 428] width 286 height 21
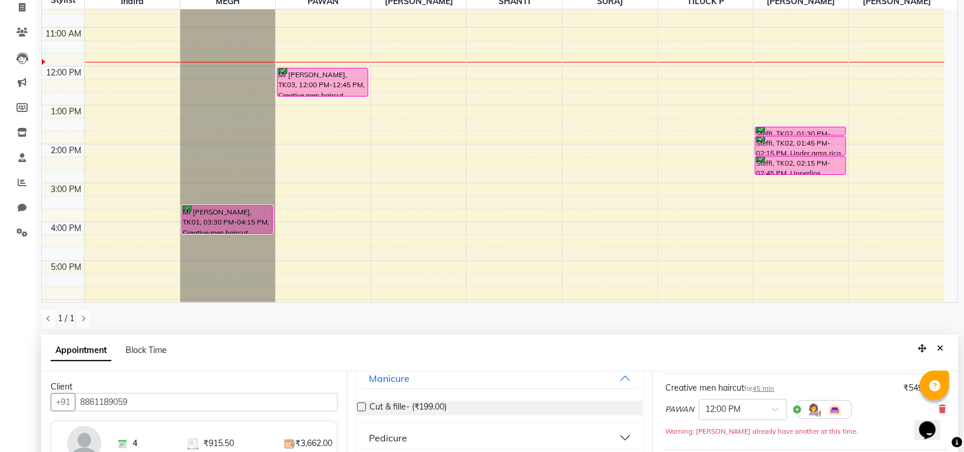
scroll to position [0, 0]
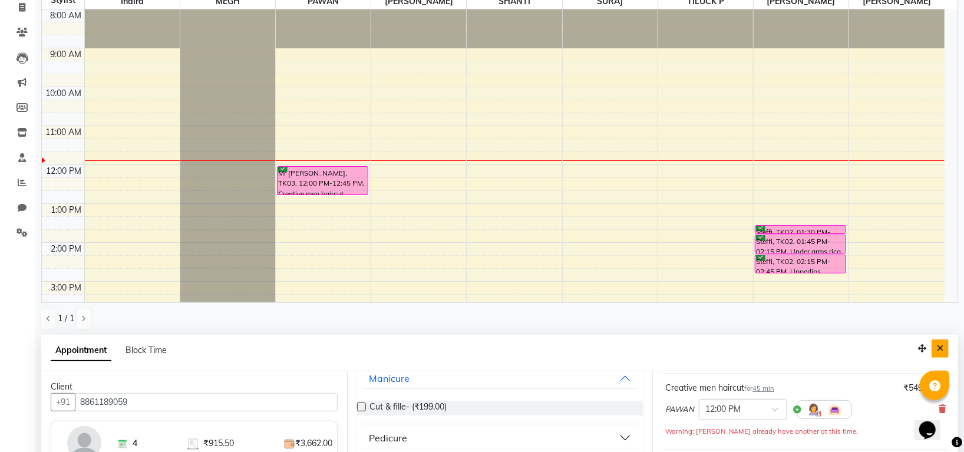
click at [947, 346] on button "Close" at bounding box center [939, 348] width 17 height 18
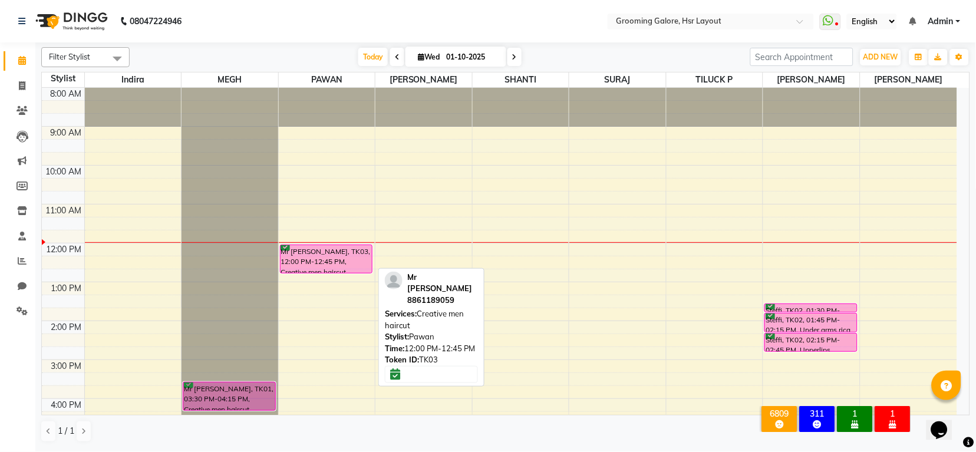
click at [328, 253] on div "Mr [PERSON_NAME], TK03, 12:00 PM-12:45 PM, Creative men haircut" at bounding box center [325, 259] width 91 height 28
select select "6"
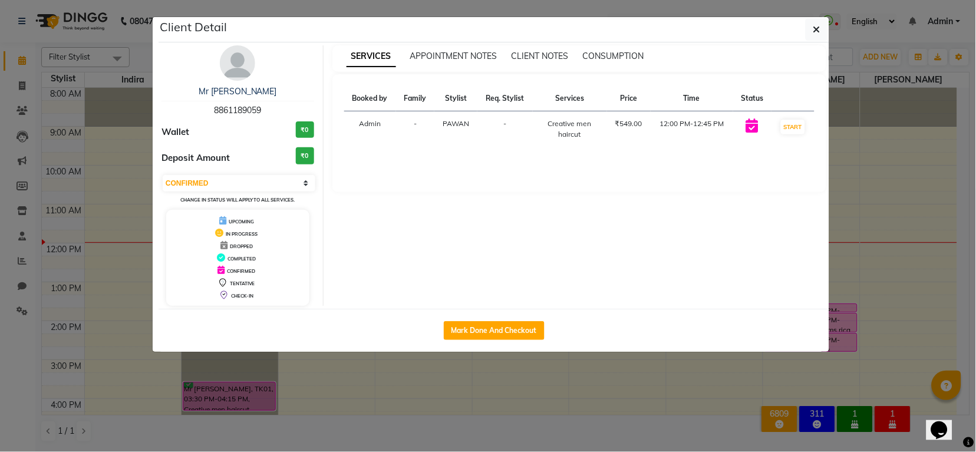
click at [244, 71] on img at bounding box center [237, 62] width 35 height 35
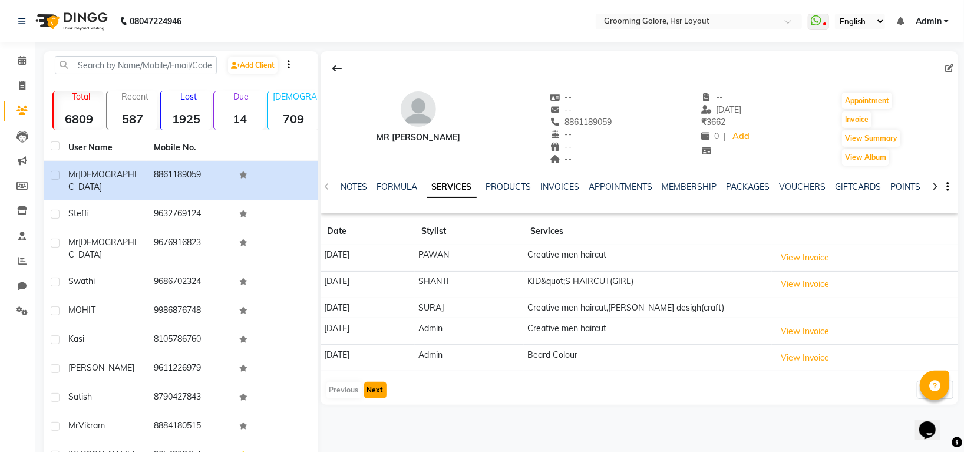
click at [376, 388] on button "Next" at bounding box center [375, 390] width 22 height 16
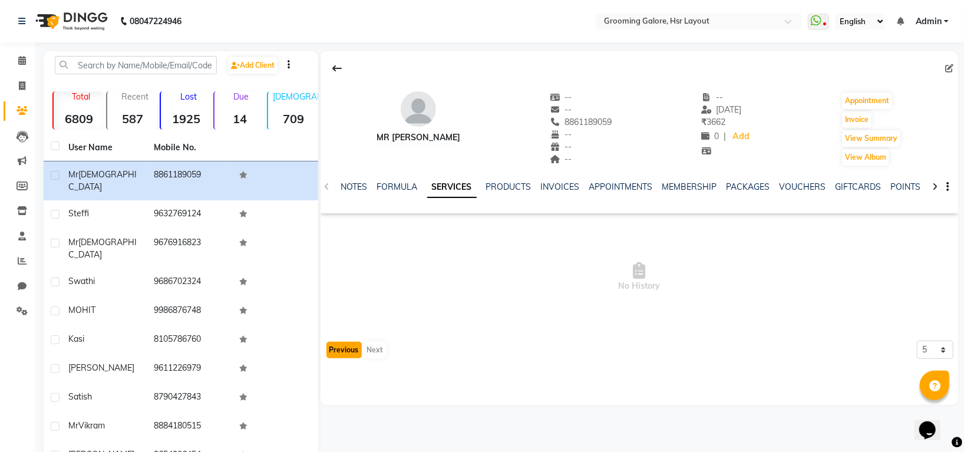
click at [348, 353] on button "Previous" at bounding box center [343, 350] width 35 height 16
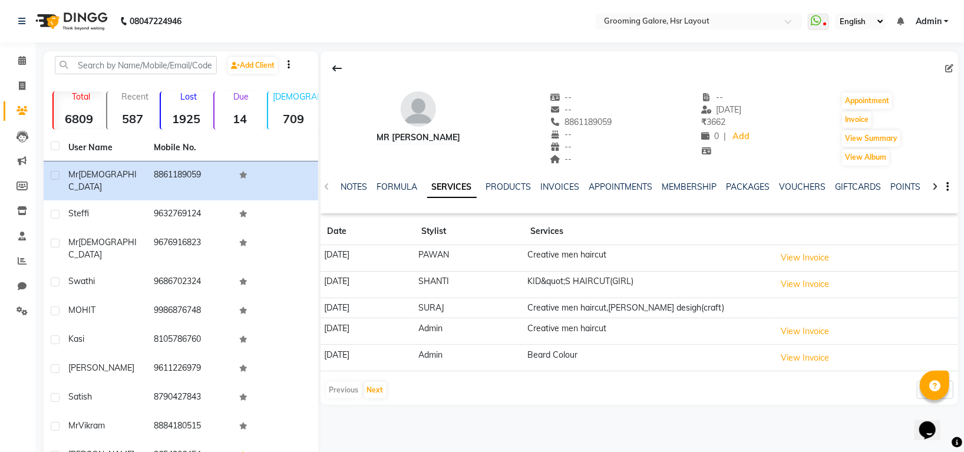
click at [352, 194] on div "NOTES FORMULA SERVICES PRODUCTS INVOICES APPOINTMENTS MEMBERSHIP PACKAGES VOUCH…" at bounding box center [625, 192] width 568 height 22
click at [353, 190] on link "NOTES" at bounding box center [354, 186] width 27 height 11
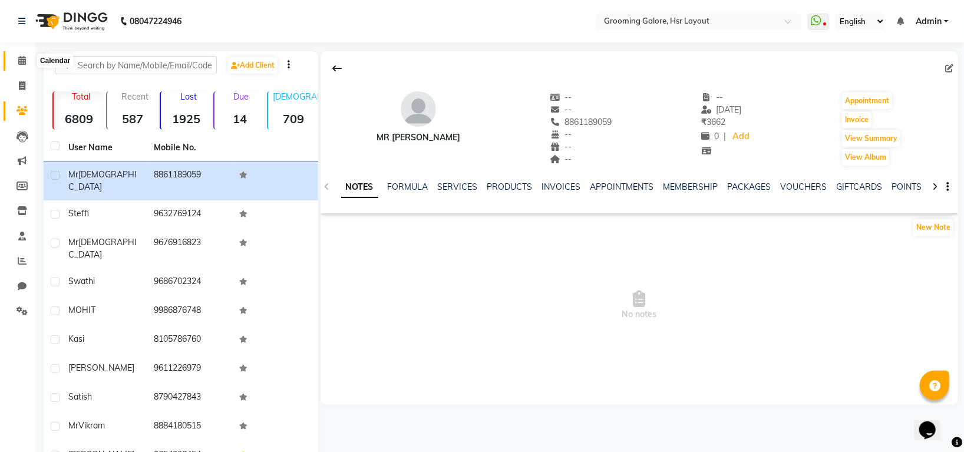
click at [22, 62] on icon at bounding box center [22, 60] width 8 height 9
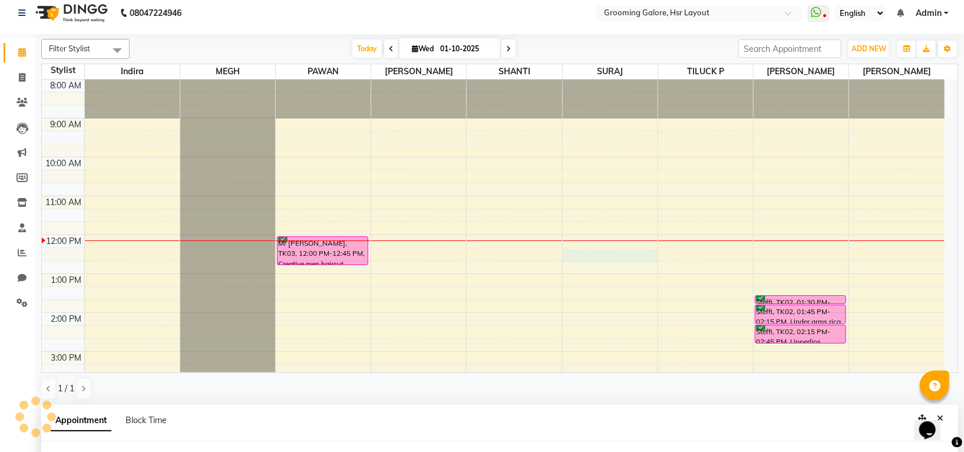
select select "59257"
select select "735"
select select "tentative"
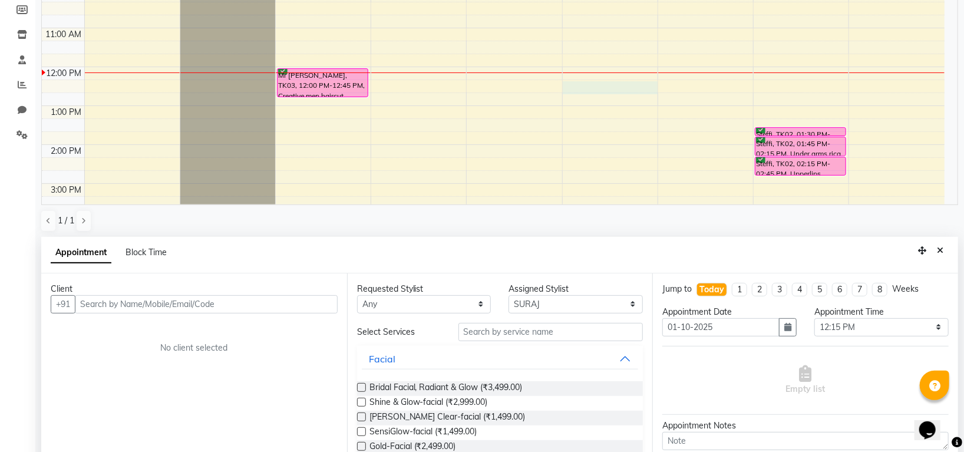
scroll to position [229, 0]
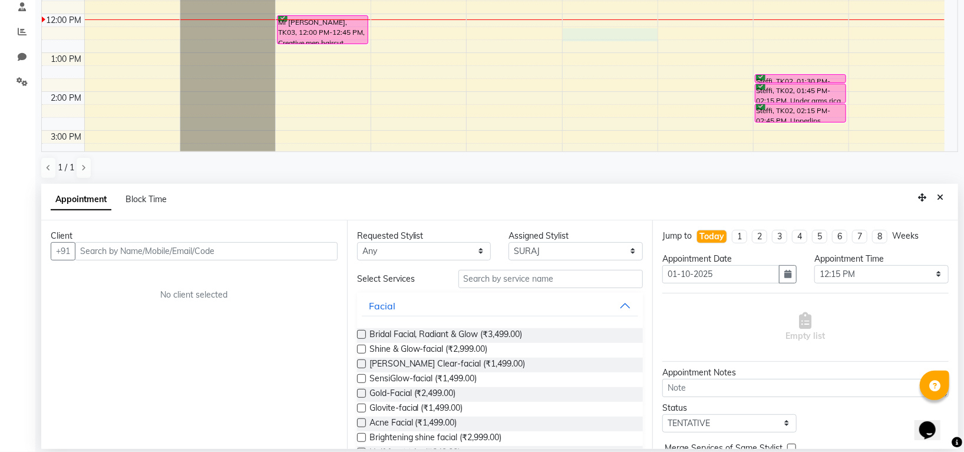
click at [230, 257] on input "text" at bounding box center [206, 251] width 263 height 18
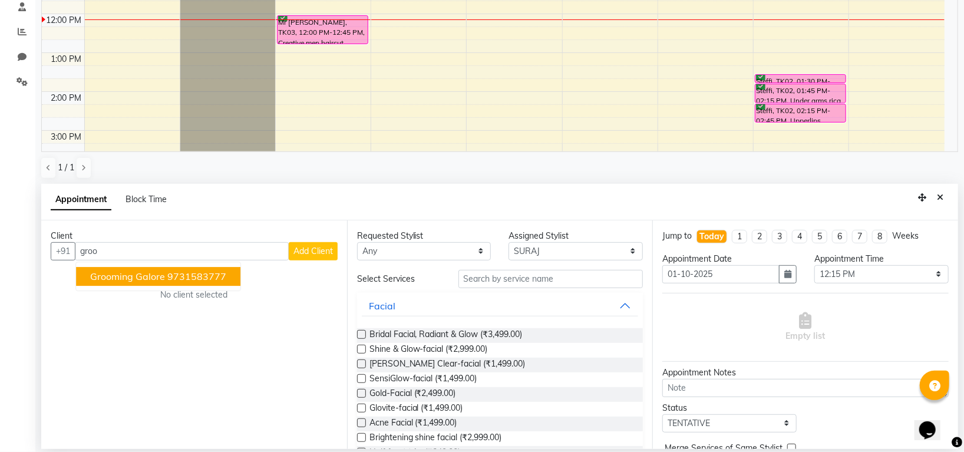
click at [187, 274] on ngb-highlight "9731583777" at bounding box center [196, 276] width 59 height 12
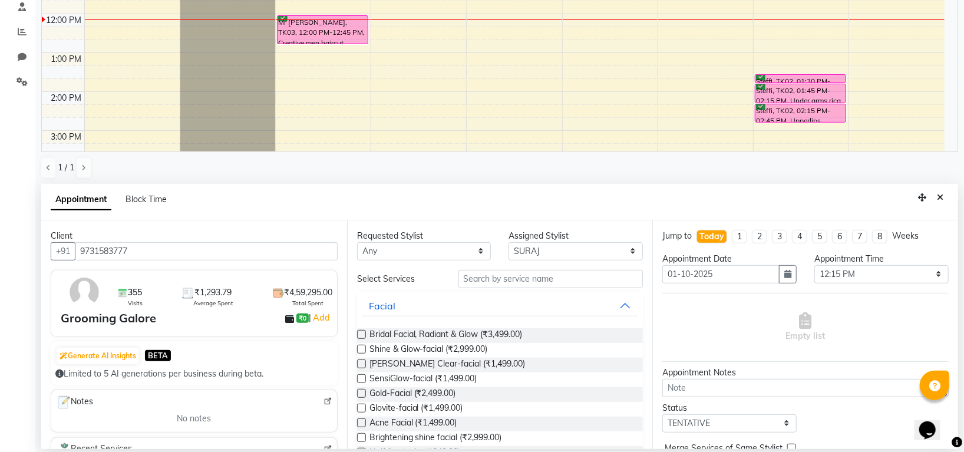
type input "9731583777"
click at [548, 281] on input "text" at bounding box center [550, 279] width 185 height 18
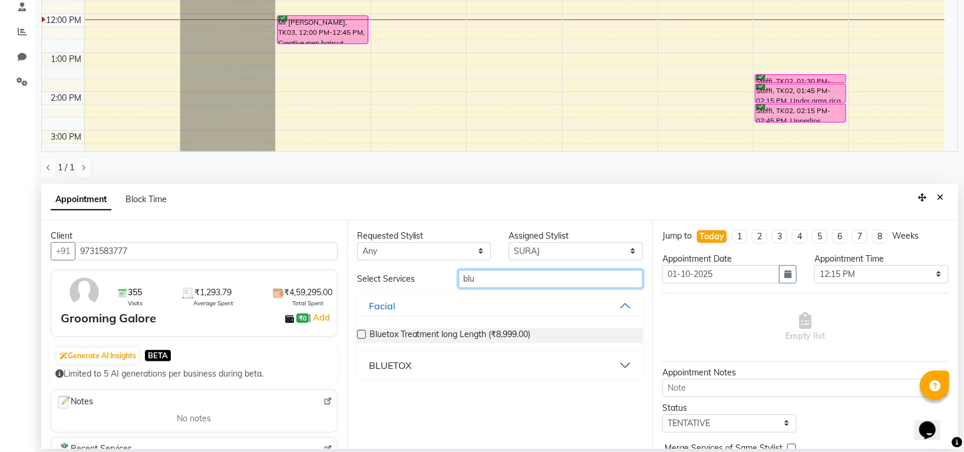
type input "blu"
click at [362, 332] on label at bounding box center [361, 334] width 9 height 9
click at [362, 332] on input "checkbox" at bounding box center [361, 336] width 8 height 8
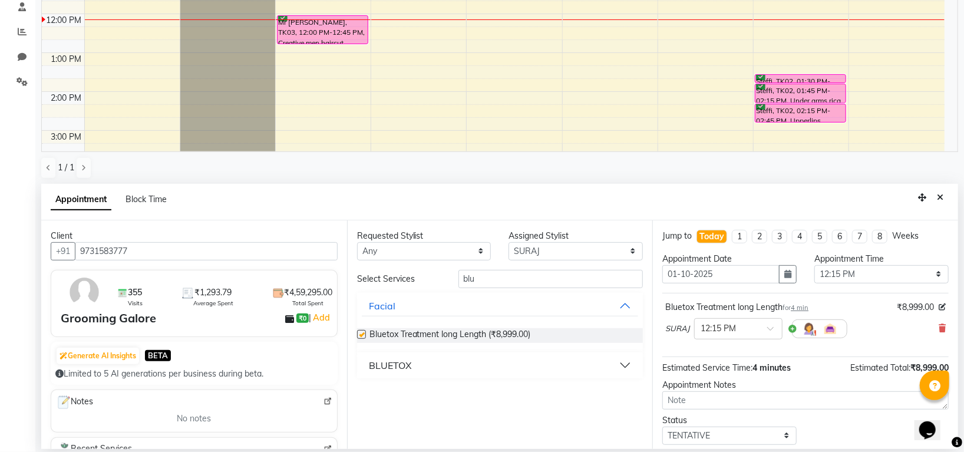
checkbox input "false"
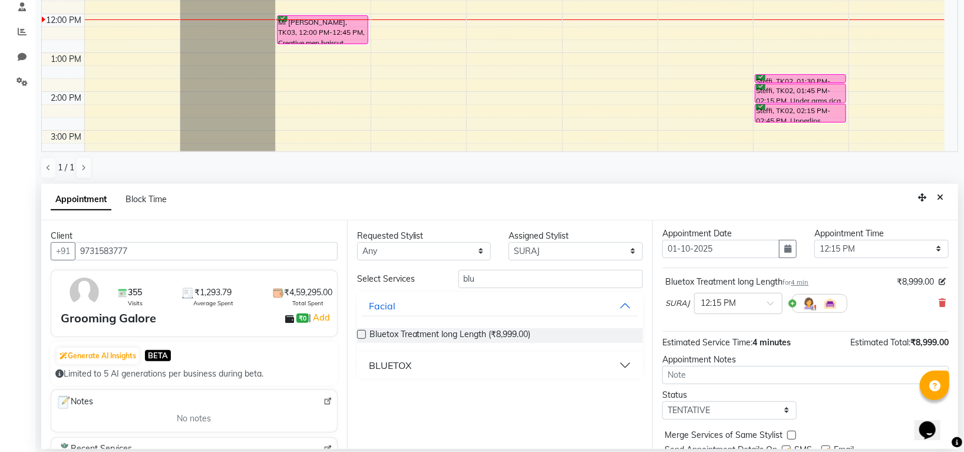
scroll to position [70, 0]
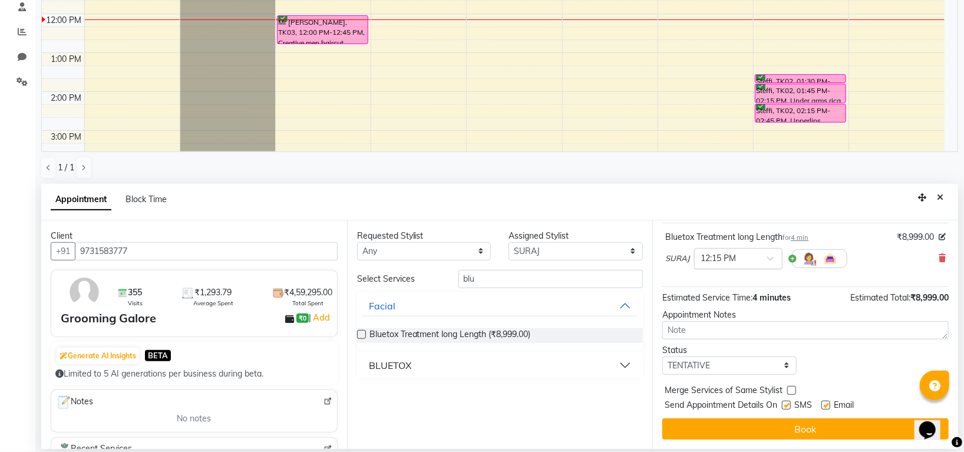
click at [742, 252] on input "text" at bounding box center [726, 258] width 52 height 12
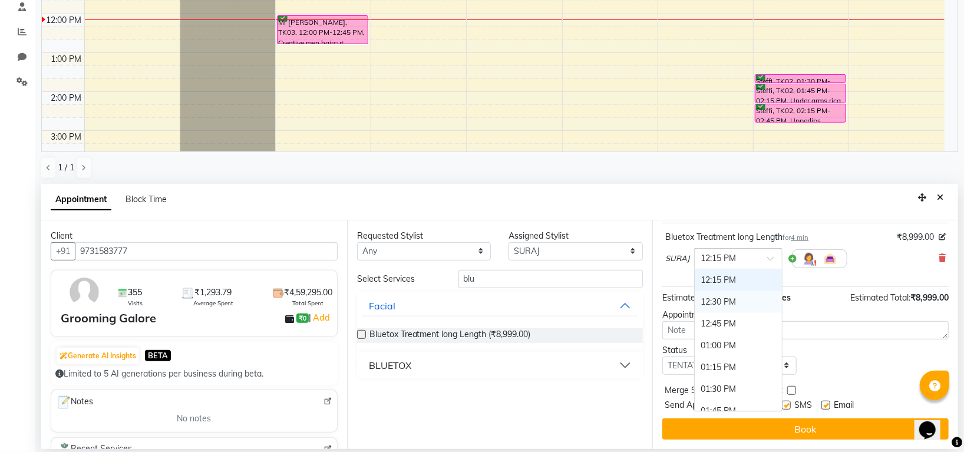
click at [724, 300] on div "12:30 PM" at bounding box center [738, 302] width 87 height 22
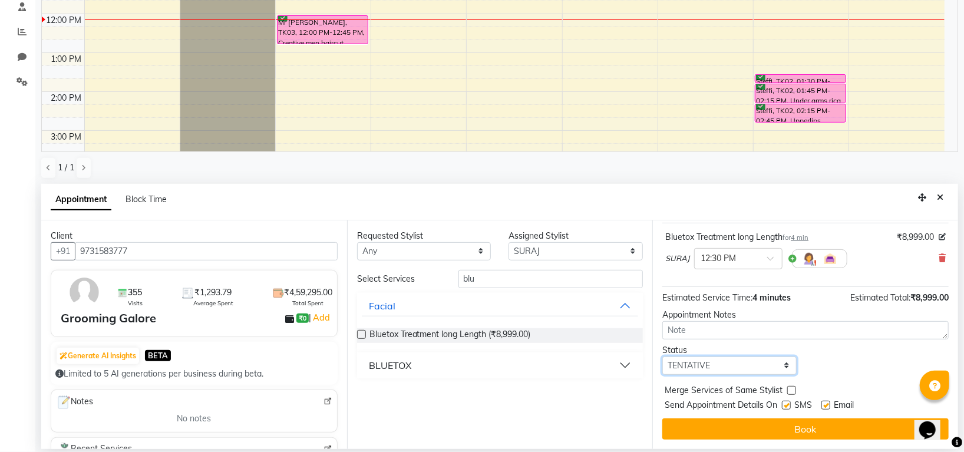
click at [697, 365] on select "Select TENTATIVE CONFIRM CHECK-IN UPCOMING" at bounding box center [729, 365] width 134 height 18
select select "confirm booking"
click at [662, 356] on select "Select TENTATIVE CONFIRM CHECK-IN UPCOMING" at bounding box center [729, 365] width 134 height 18
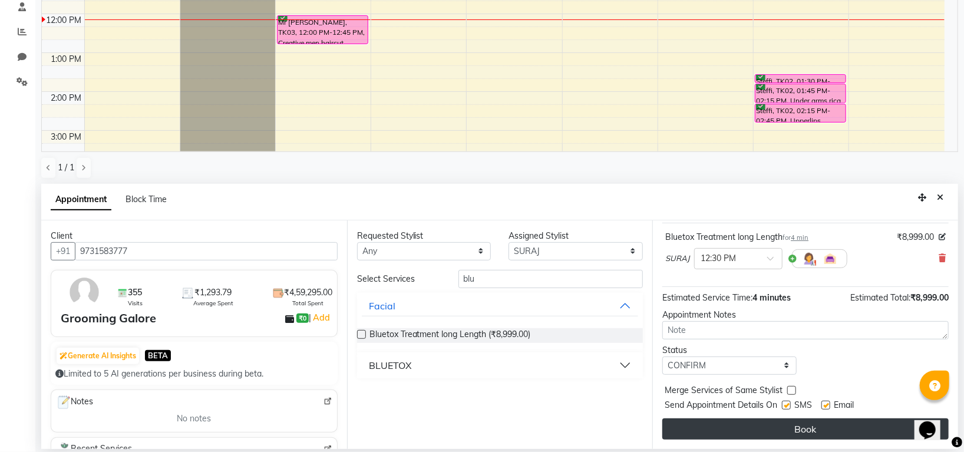
click at [725, 426] on button "Book" at bounding box center [805, 428] width 286 height 21
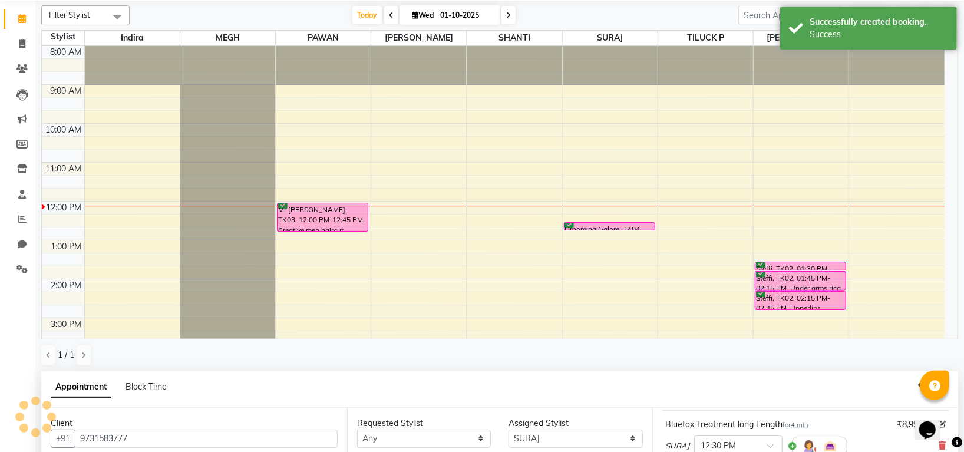
scroll to position [0, 0]
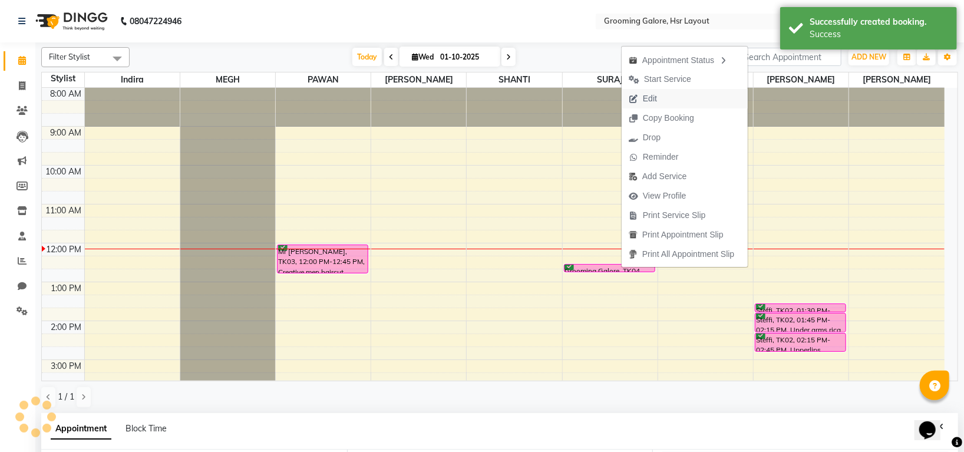
click at [643, 94] on span "Edit" at bounding box center [650, 98] width 14 height 12
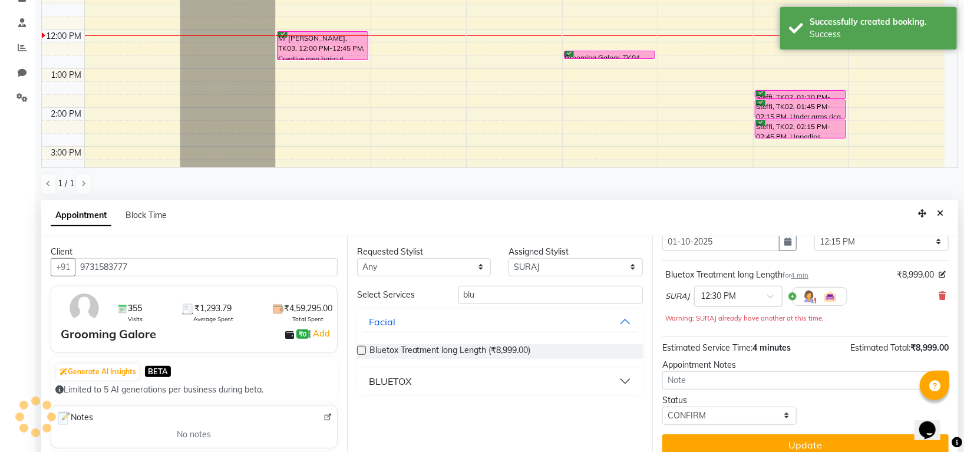
scroll to position [229, 0]
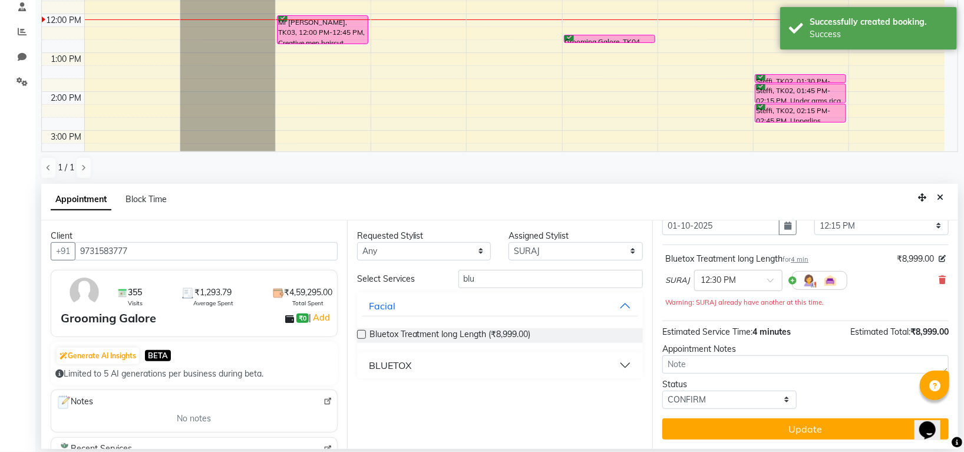
click at [799, 257] on span "4 min" at bounding box center [800, 259] width 18 height 8
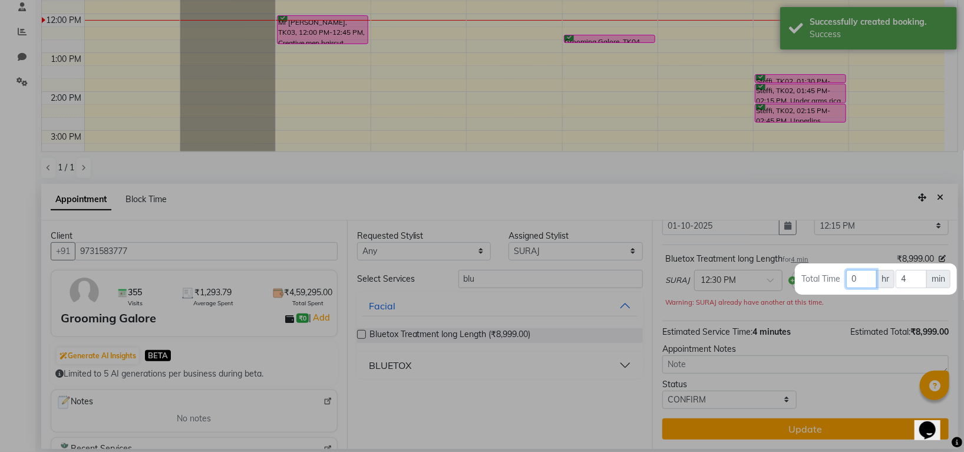
click at [852, 279] on input "0" at bounding box center [861, 279] width 31 height 18
click at [853, 279] on input "0" at bounding box center [861, 279] width 31 height 18
type input "04"
click at [908, 281] on input "4" at bounding box center [910, 279] width 31 height 18
click at [821, 312] on div at bounding box center [482, 226] width 964 height 452
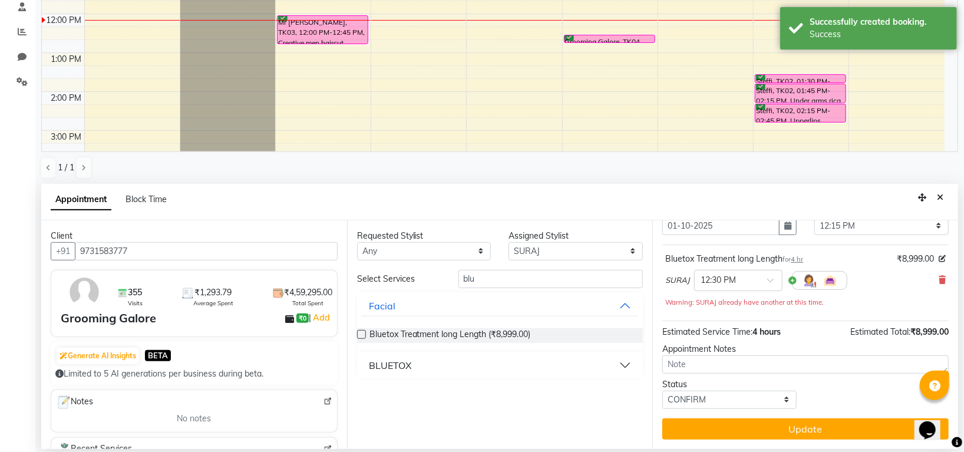
scroll to position [48, 0]
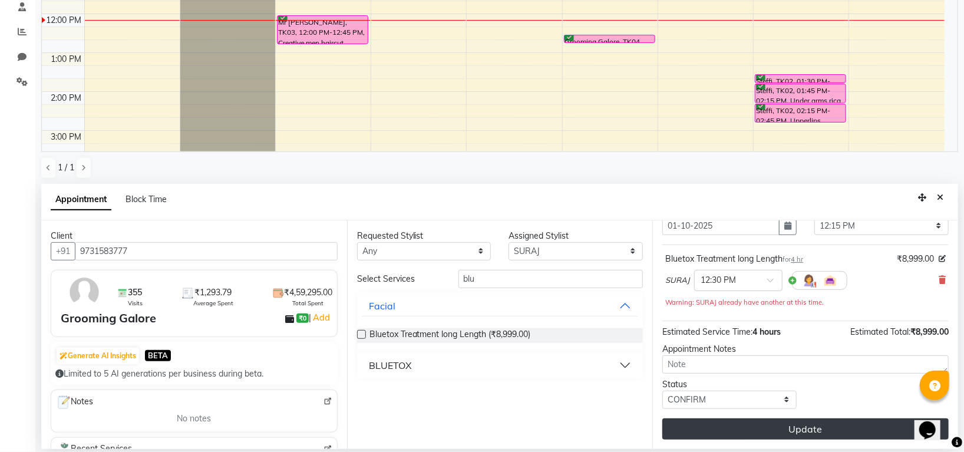
click at [789, 425] on button "Update" at bounding box center [805, 428] width 286 height 21
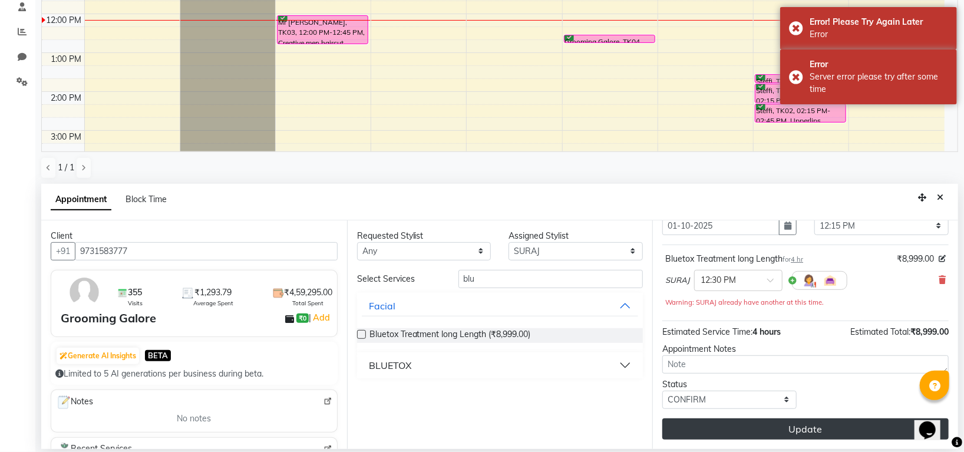
drag, startPoint x: 751, startPoint y: 429, endPoint x: 752, endPoint y: 435, distance: 6.6
click at [752, 435] on div "Jump to [DATE] 1 2 3 4 5 6 7 8 Weeks Appointment Date [DATE] Appointment Time S…" at bounding box center [805, 334] width 306 height 229
click at [752, 432] on button "Update" at bounding box center [805, 428] width 286 height 21
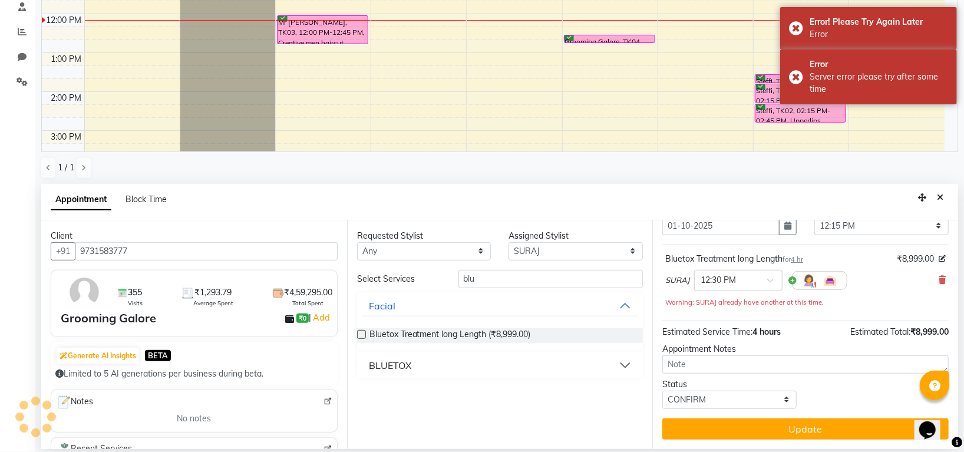
click at [752, 431] on button "Update" at bounding box center [805, 428] width 286 height 21
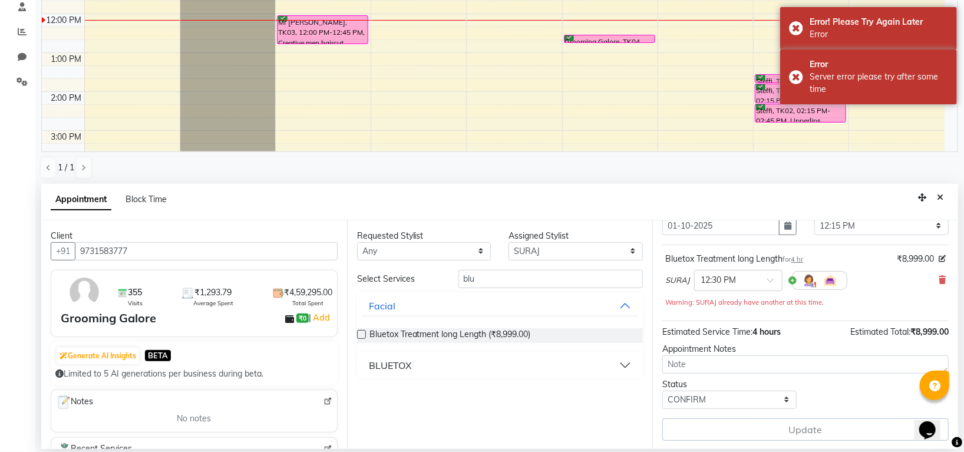
click at [753, 429] on div "Update" at bounding box center [805, 429] width 286 height 22
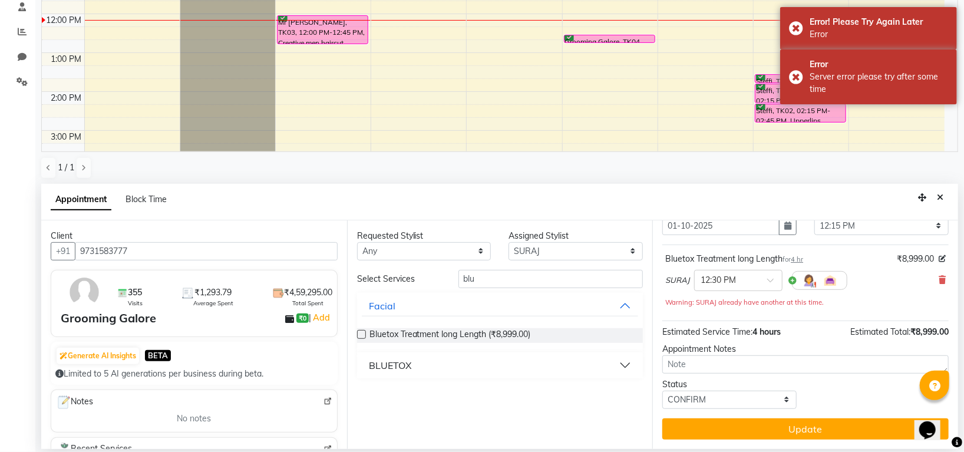
click at [753, 429] on button "Update" at bounding box center [805, 428] width 286 height 21
click at [948, 195] on button "Close" at bounding box center [939, 198] width 17 height 18
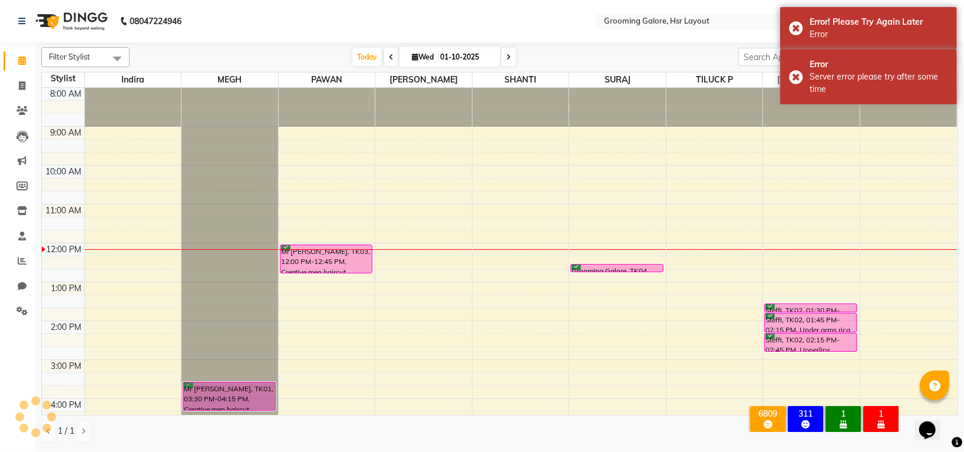
scroll to position [0, 0]
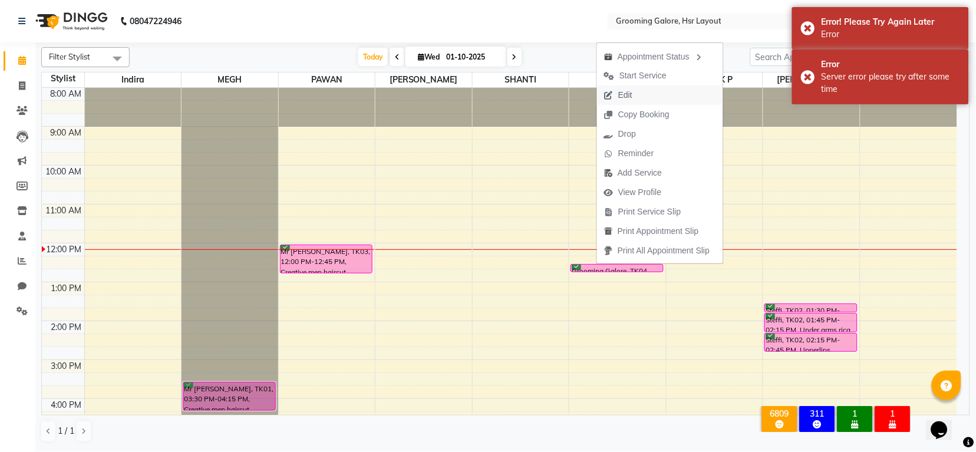
click at [625, 92] on span "Edit" at bounding box center [625, 95] width 14 height 12
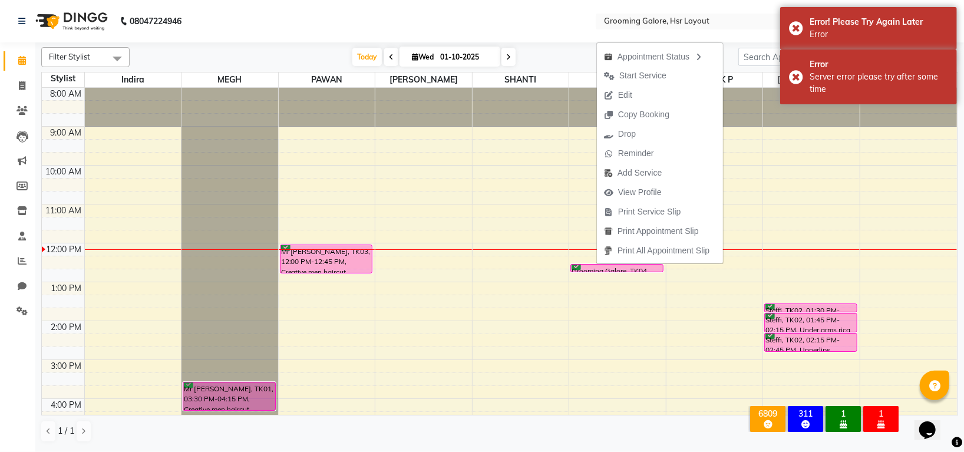
select select "confirm booking"
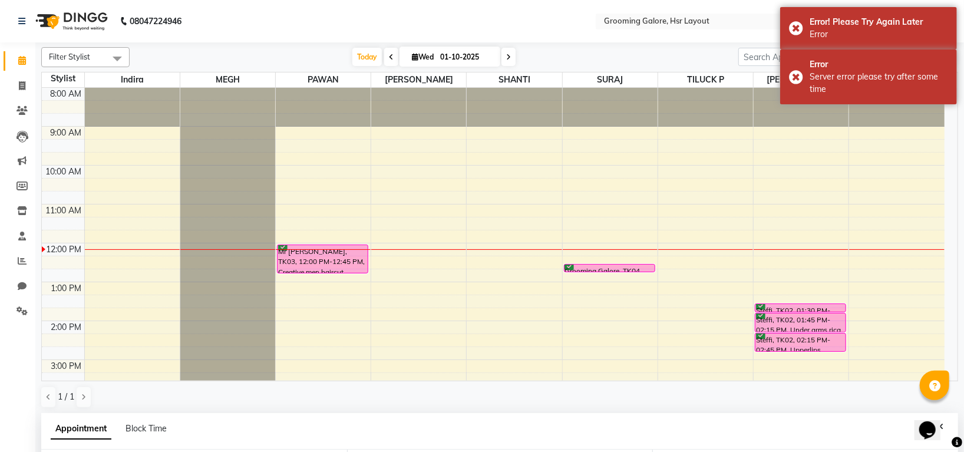
select select "750"
select select "59257"
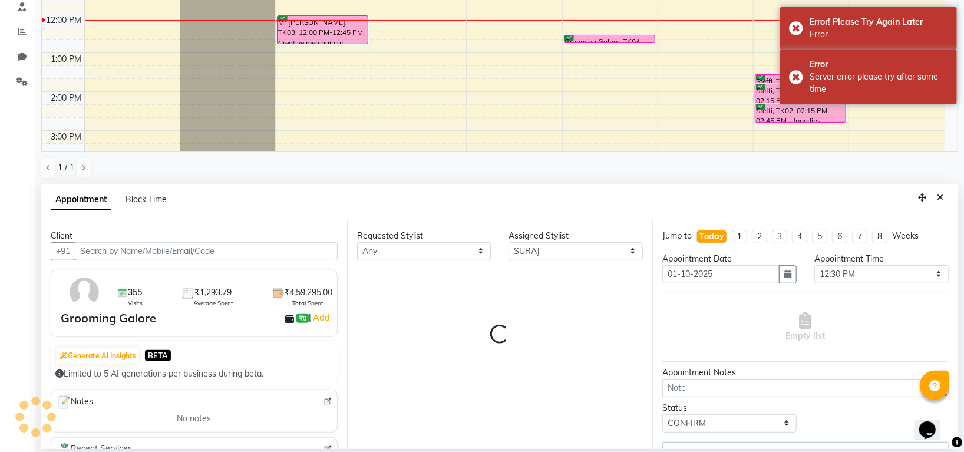
scroll to position [157, 0]
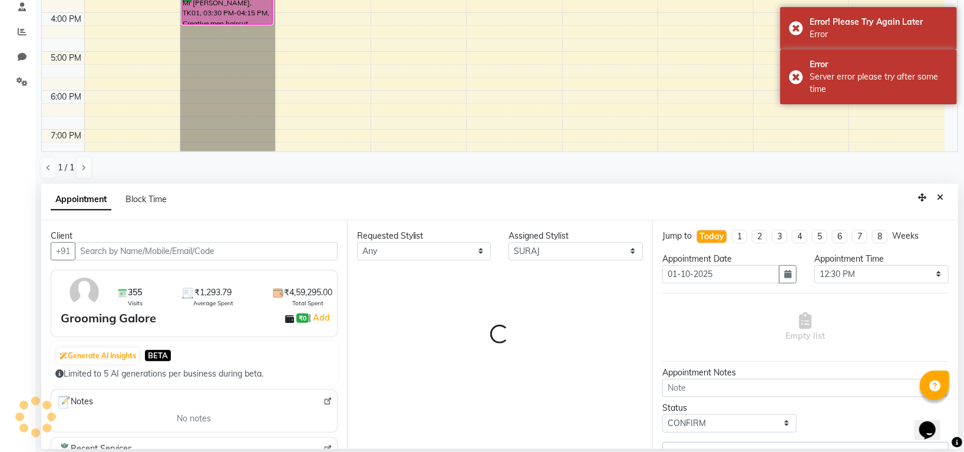
select select "3047"
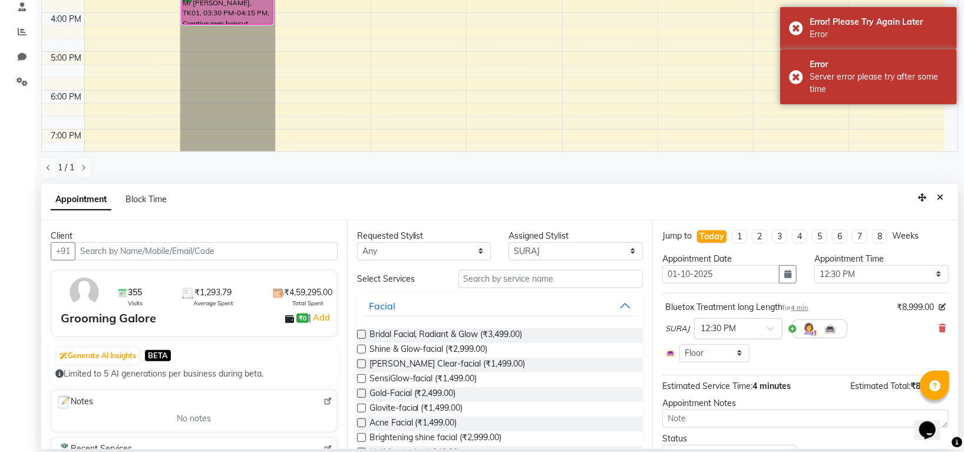
click at [802, 310] on span "4 min" at bounding box center [800, 307] width 18 height 8
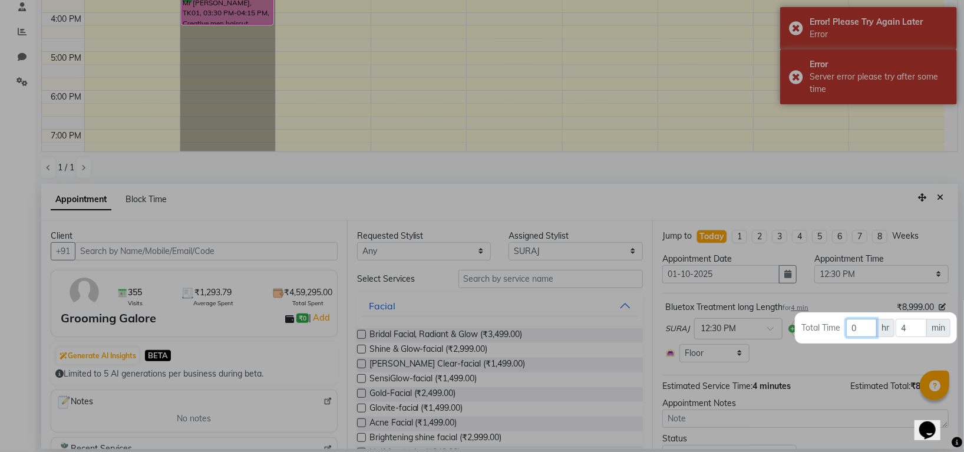
click at [853, 329] on input "0" at bounding box center [861, 328] width 31 height 18
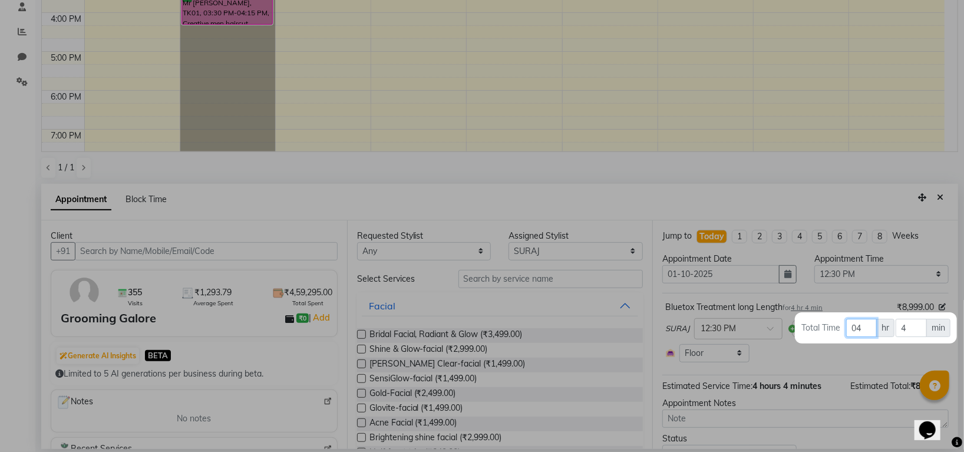
type input "04"
click at [907, 334] on input "4" at bounding box center [910, 328] width 31 height 18
type input "0"
click at [823, 386] on div at bounding box center [482, 226] width 964 height 452
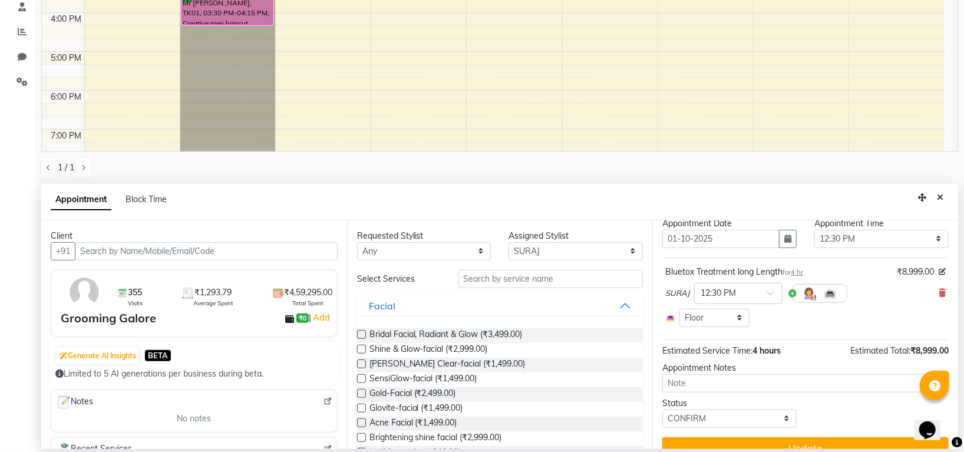
scroll to position [55, 0]
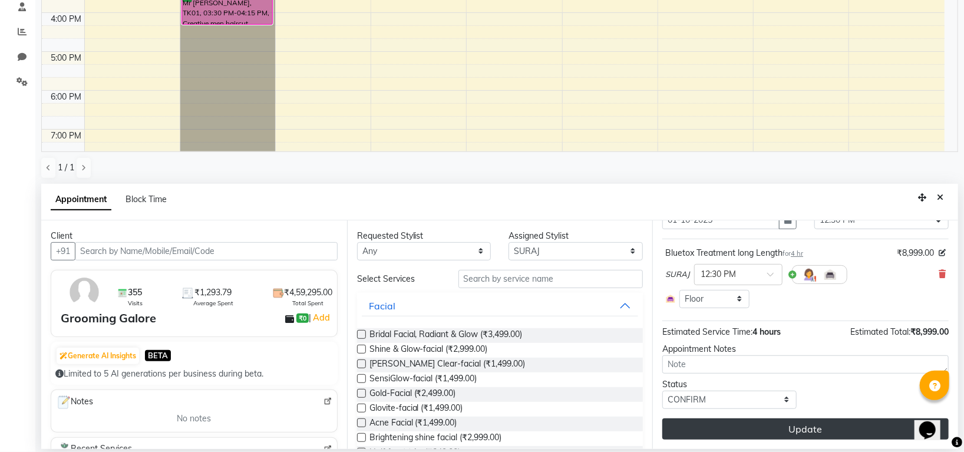
click at [781, 427] on button "Update" at bounding box center [805, 428] width 286 height 21
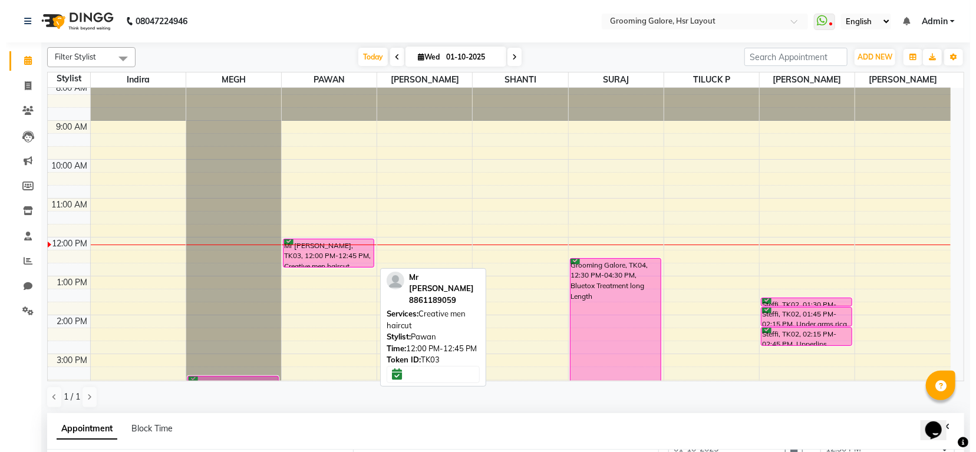
scroll to position [0, 0]
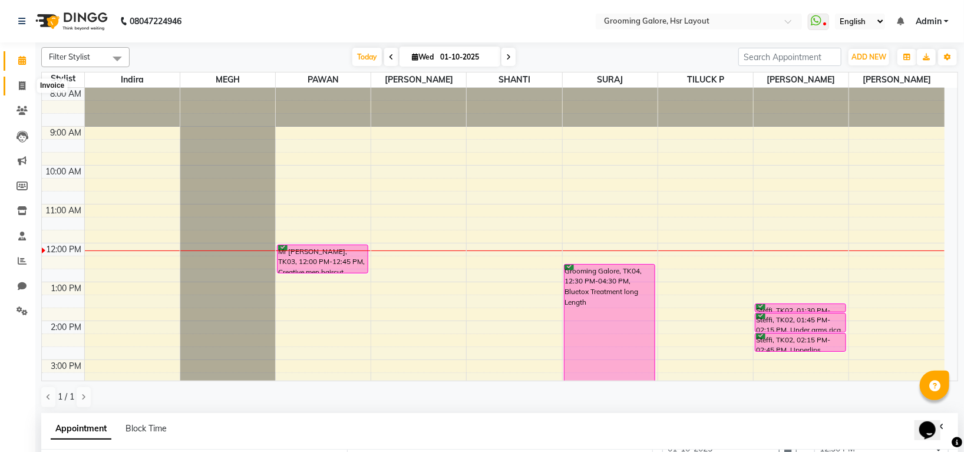
click at [19, 85] on icon at bounding box center [22, 85] width 6 height 9
select select "service"
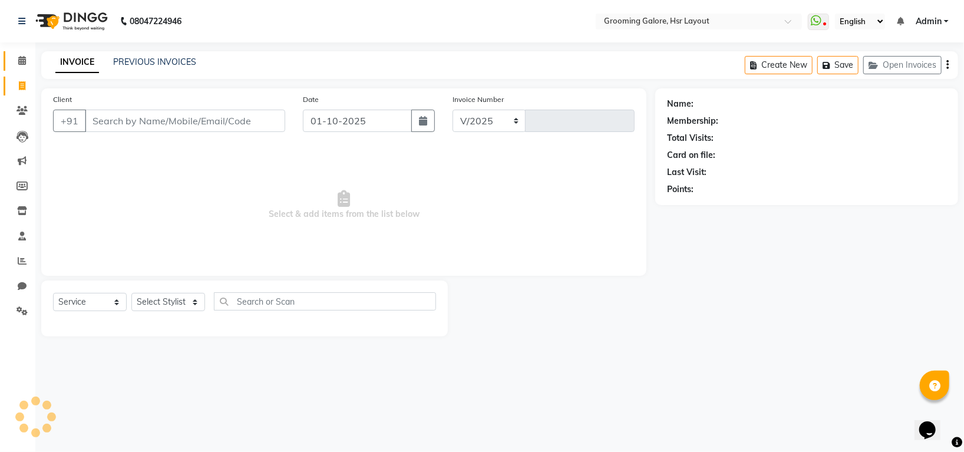
select select "6168"
type input "2539"
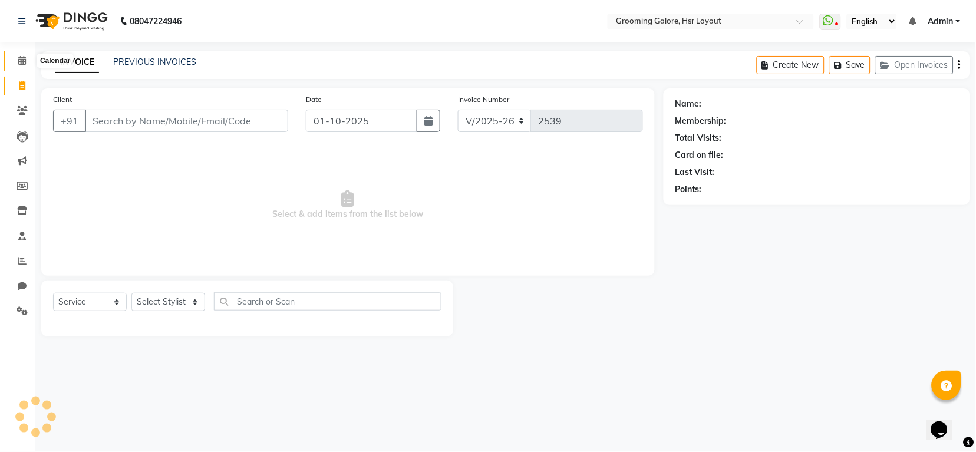
select select "P"
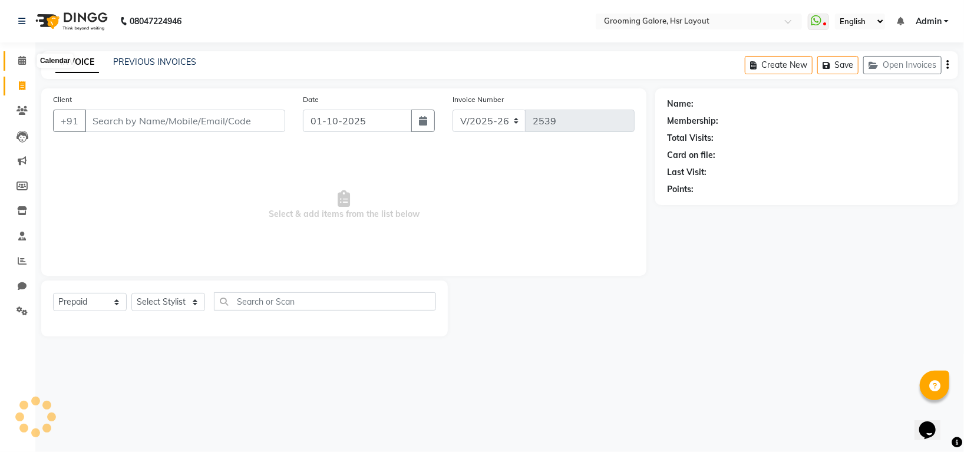
click at [21, 62] on icon at bounding box center [22, 60] width 8 height 9
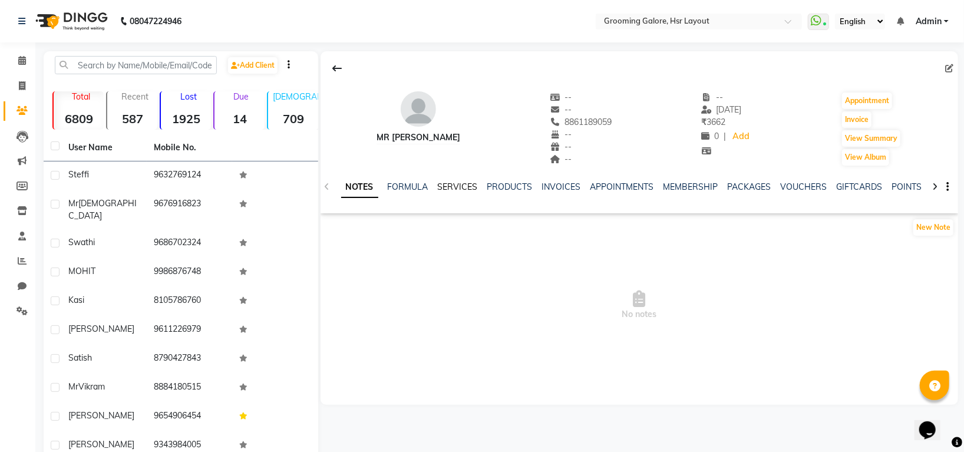
click at [451, 185] on link "SERVICES" at bounding box center [458, 186] width 40 height 11
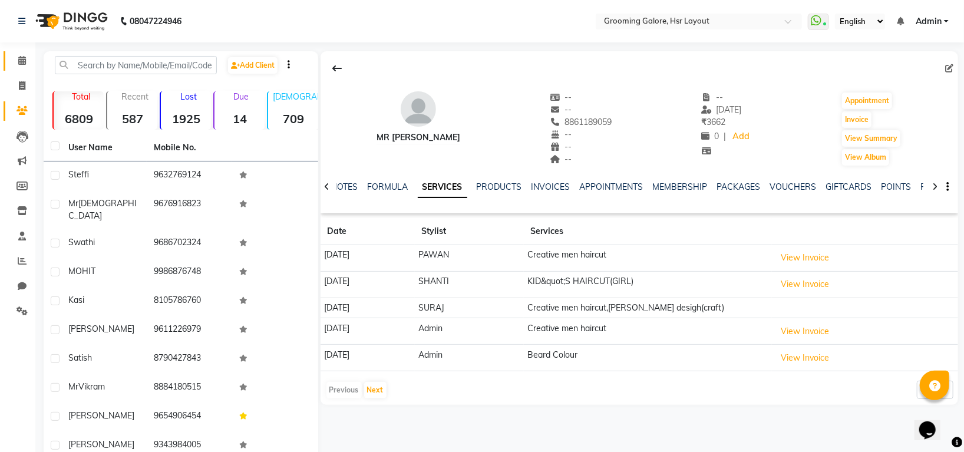
click at [21, 52] on link "Calendar" at bounding box center [18, 60] width 28 height 19
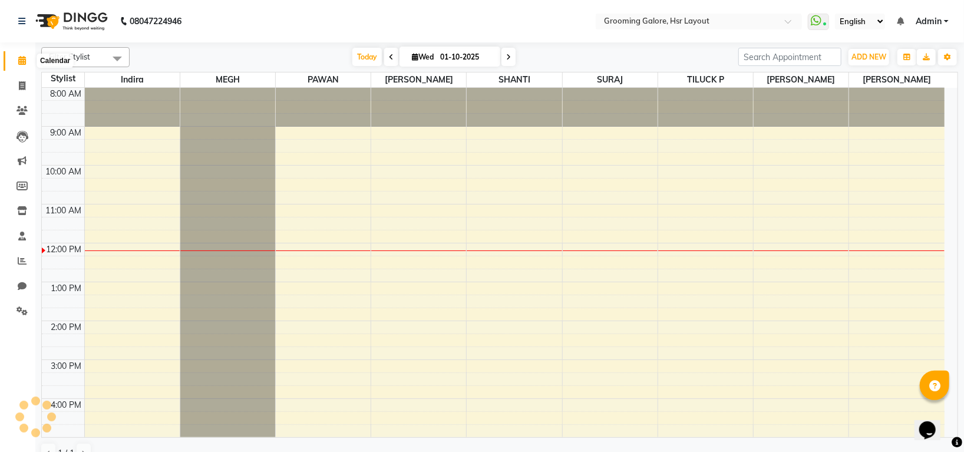
click at [25, 58] on icon at bounding box center [22, 60] width 8 height 9
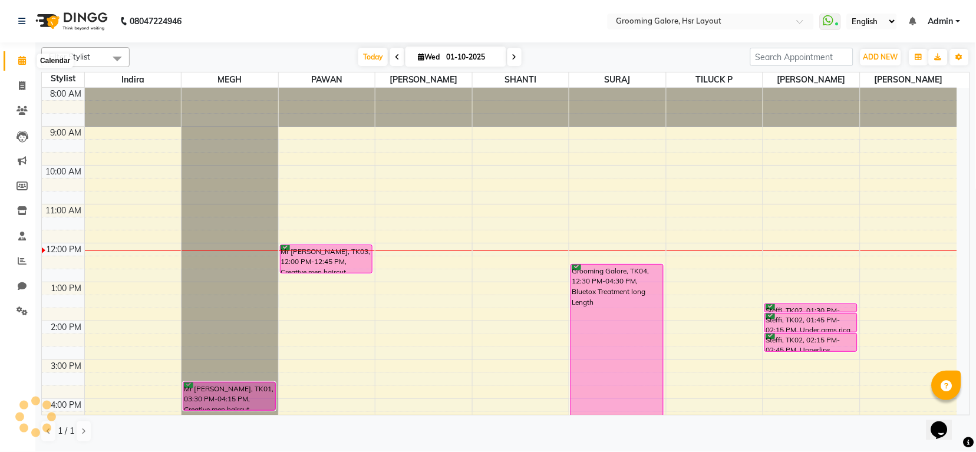
scroll to position [157, 0]
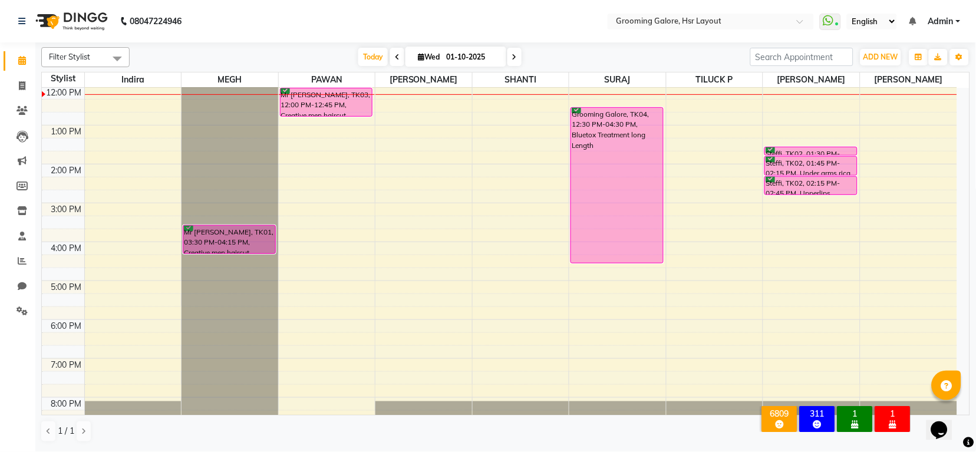
click at [845, 419] on div "BirthdaysToday" at bounding box center [855, 424] width 31 height 11
click at [861, 408] on div "1" at bounding box center [855, 413] width 31 height 11
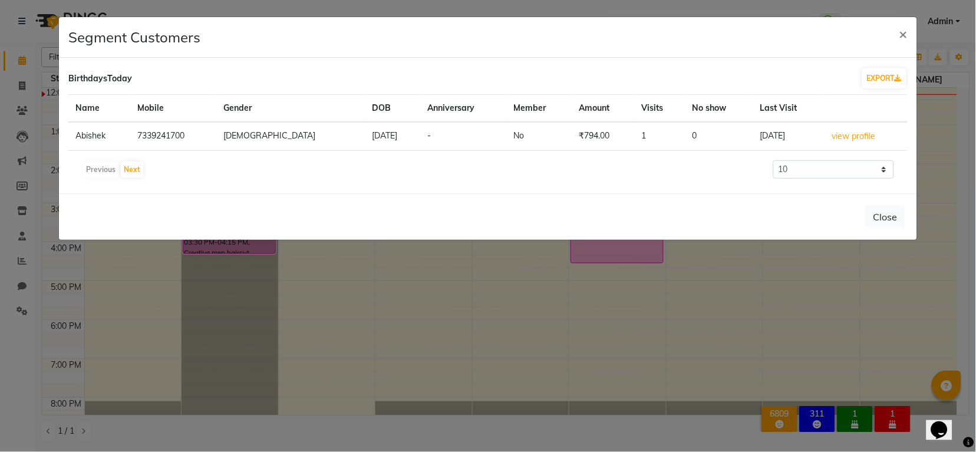
click at [900, 401] on ngb-modal-window "Segment Customers × BirthdaysToday EXPORT Name Mobile Gender DOB Anniversary Me…" at bounding box center [488, 226] width 976 height 452
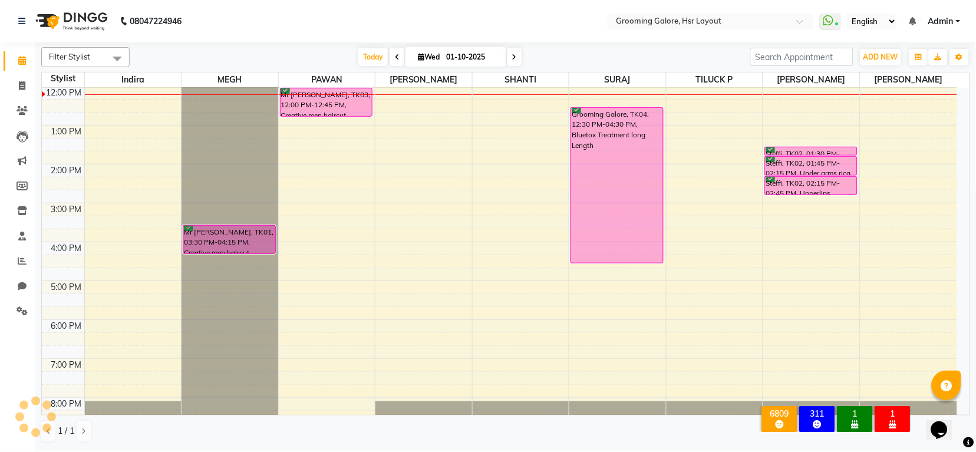
click at [897, 408] on div "1" at bounding box center [892, 413] width 31 height 11
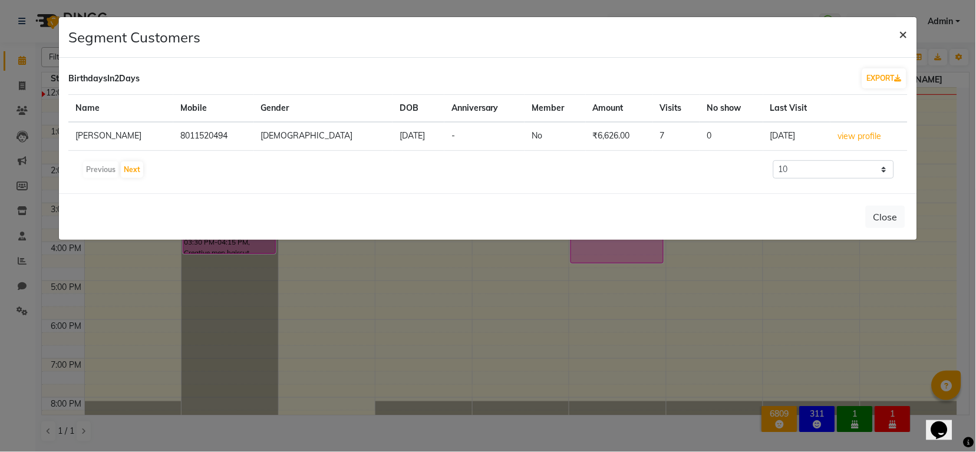
click at [899, 34] on span "×" at bounding box center [903, 34] width 8 height 18
